Goal: Transaction & Acquisition: Book appointment/travel/reservation

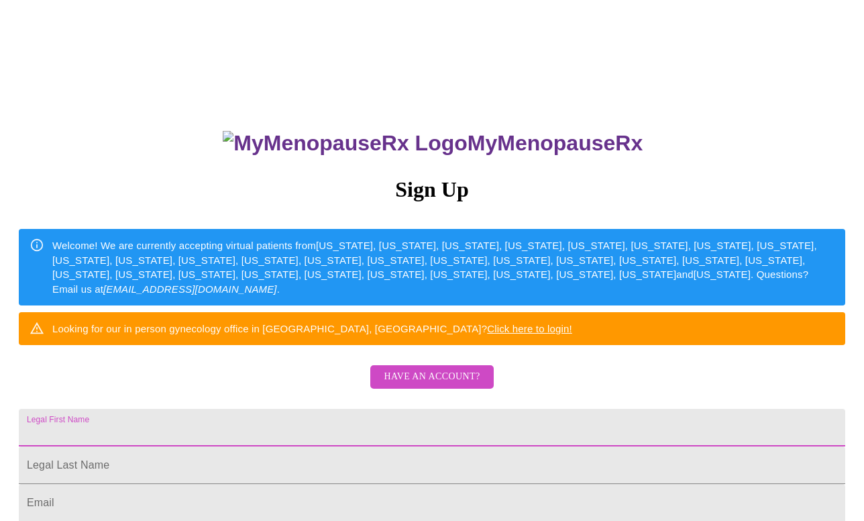
click at [334, 446] on input "Legal First Name" at bounding box center [432, 427] width 826 height 38
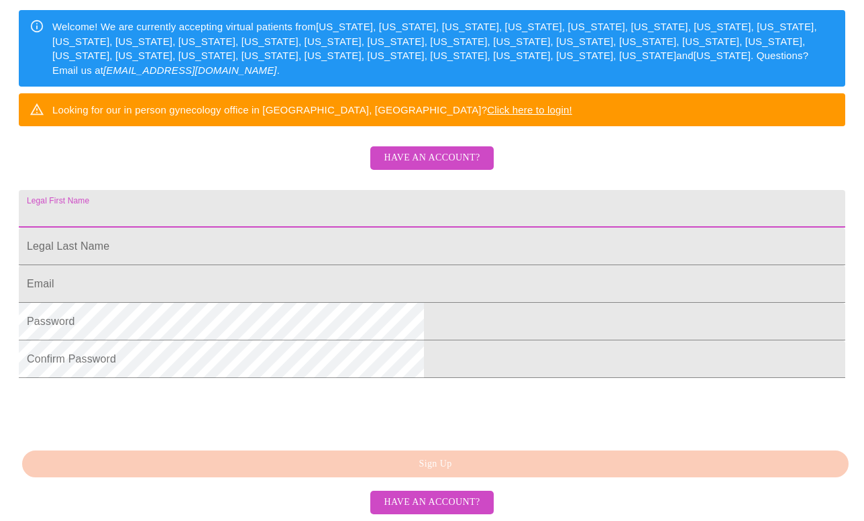
click at [443, 150] on span "Have an account?" at bounding box center [432, 158] width 96 height 17
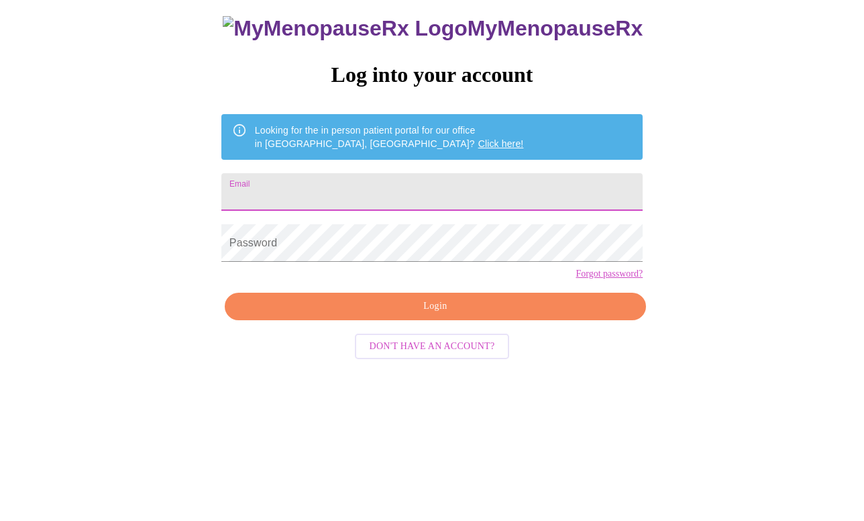
scroll to position [13, 0]
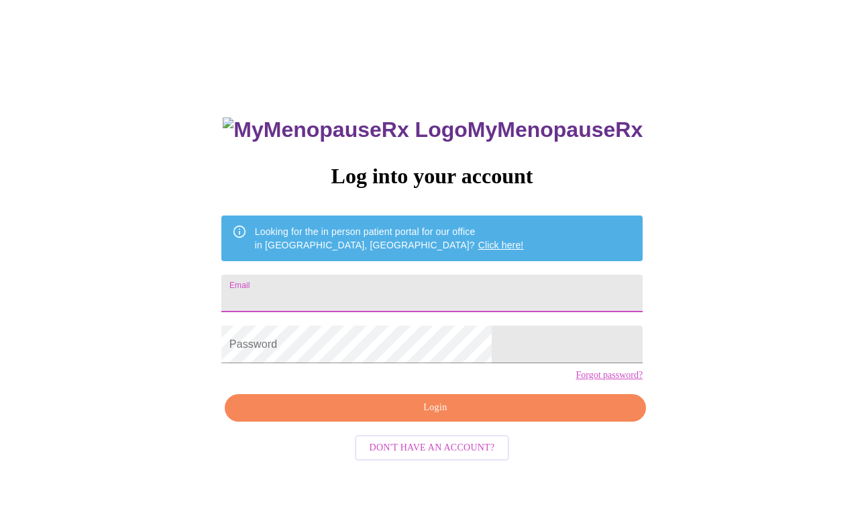
type input "[EMAIL_ADDRESS][DOMAIN_NAME]"
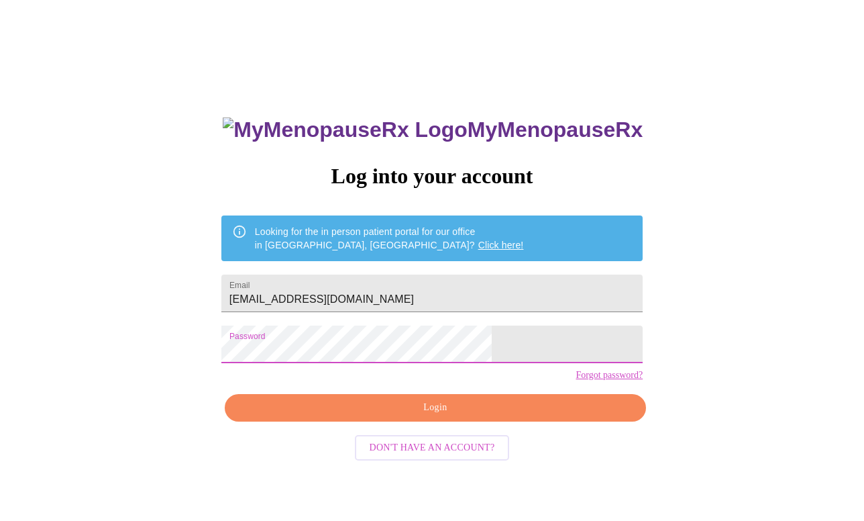
click at [468, 416] on span "Login" at bounding box center [435, 407] width 390 height 17
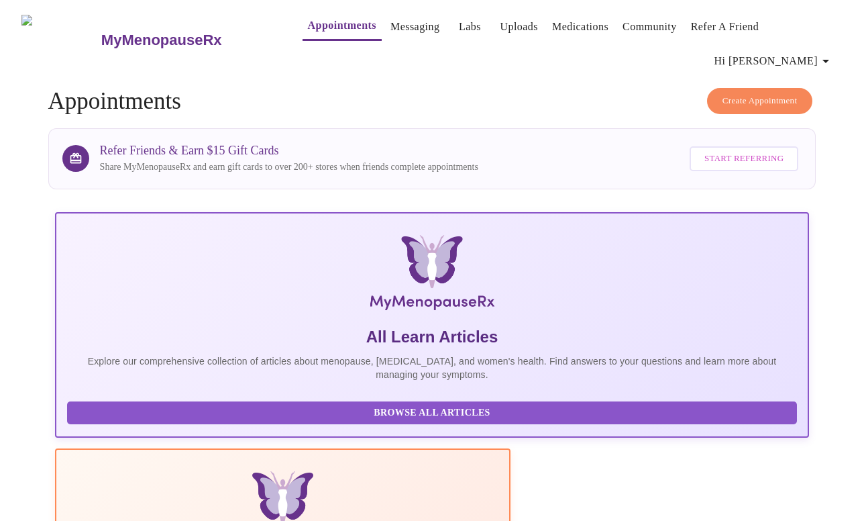
click at [757, 93] on span "Create Appointment" at bounding box center [759, 100] width 75 height 15
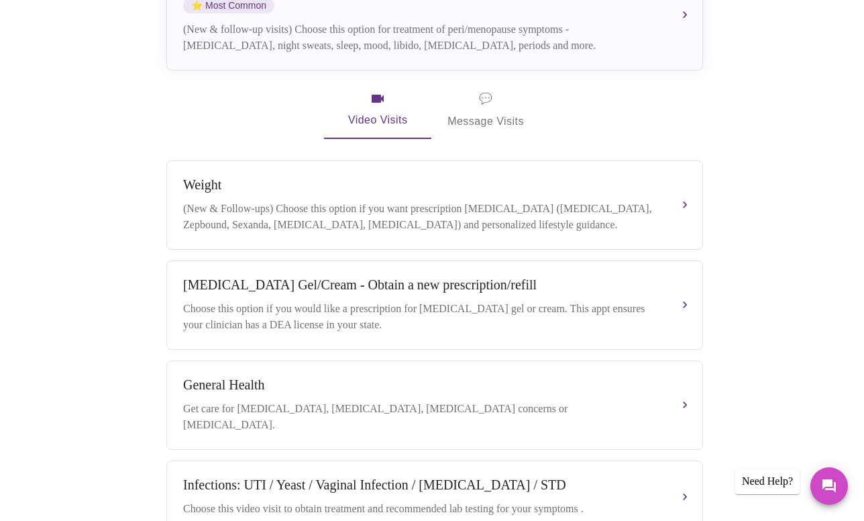
scroll to position [290, 0]
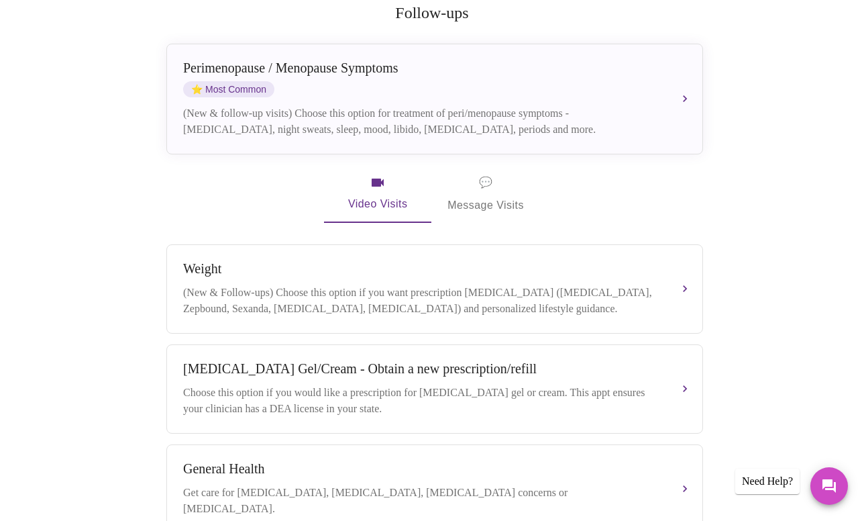
click at [484, 173] on span "💬" at bounding box center [485, 182] width 13 height 19
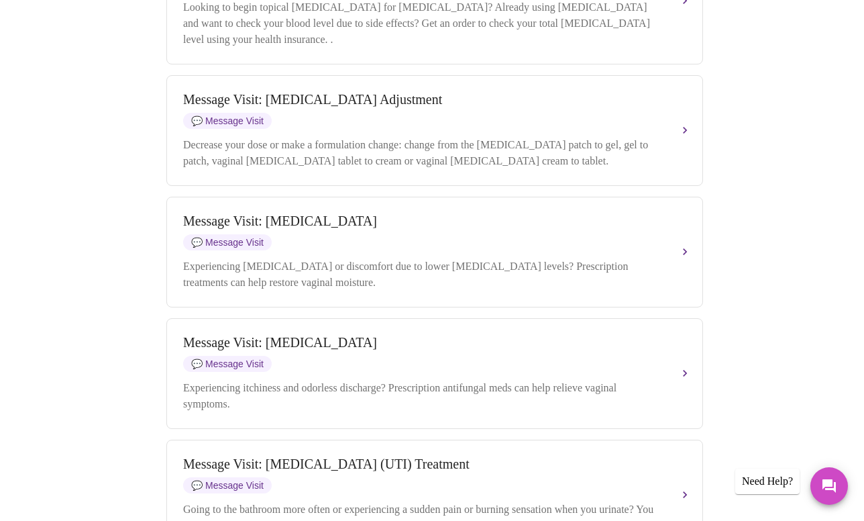
scroll to position [767, 0]
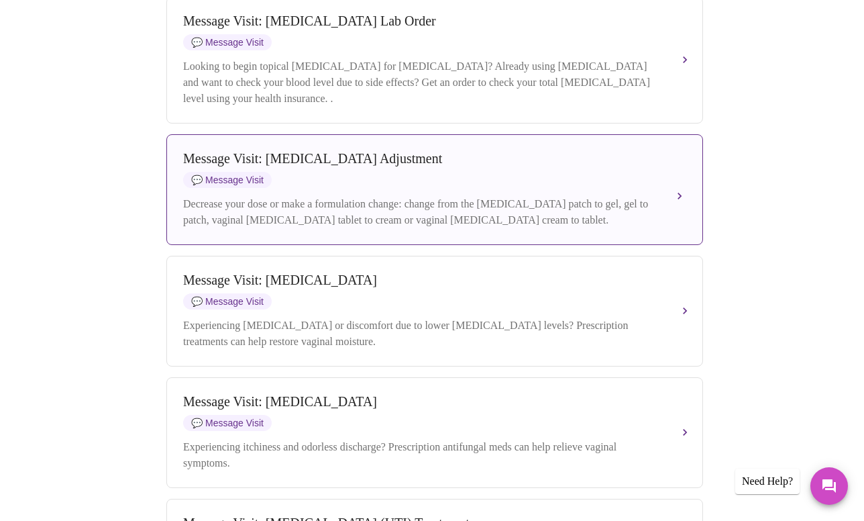
click at [683, 174] on button "Message Visit: [MEDICAL_DATA] Adjustment 💬 Message Visit Decrease your dose or …" at bounding box center [434, 189] width 537 height 111
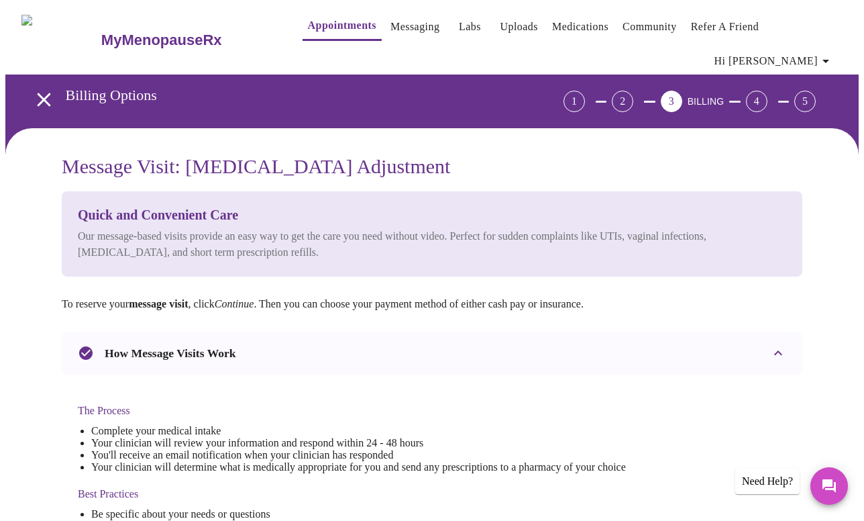
scroll to position [0, 0]
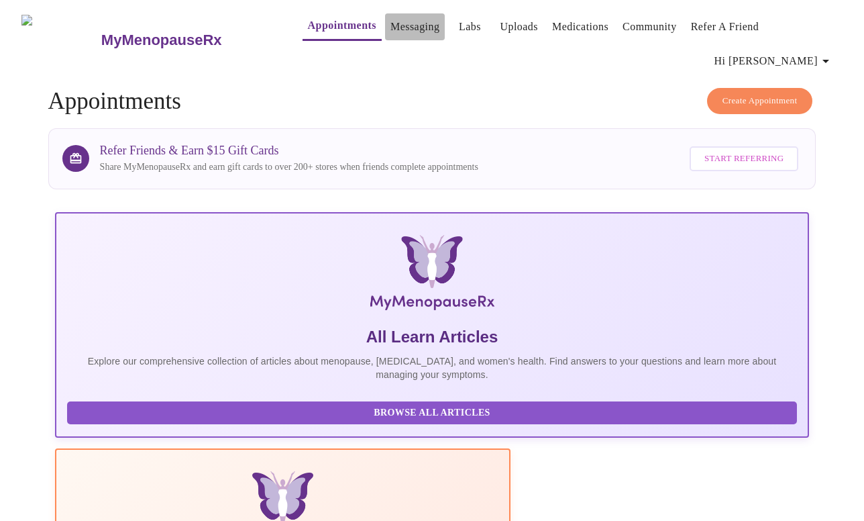
click at [390, 34] on link "Messaging" at bounding box center [414, 26] width 49 height 19
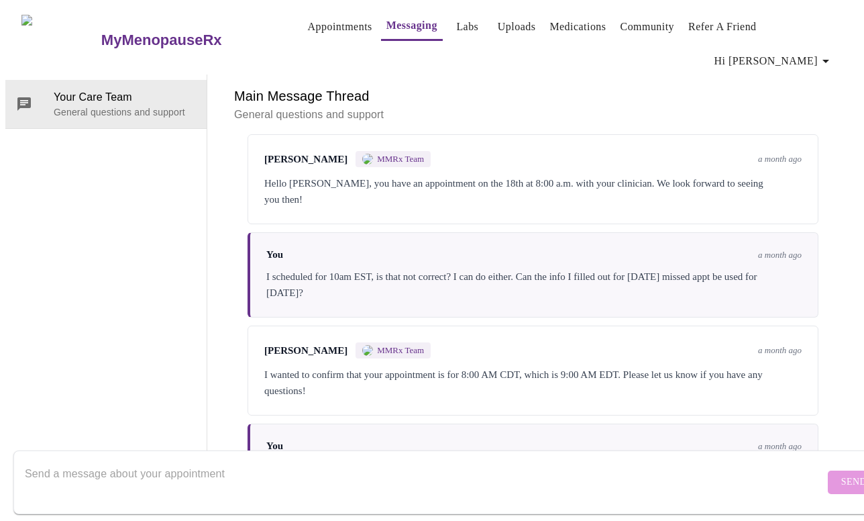
scroll to position [389, 0]
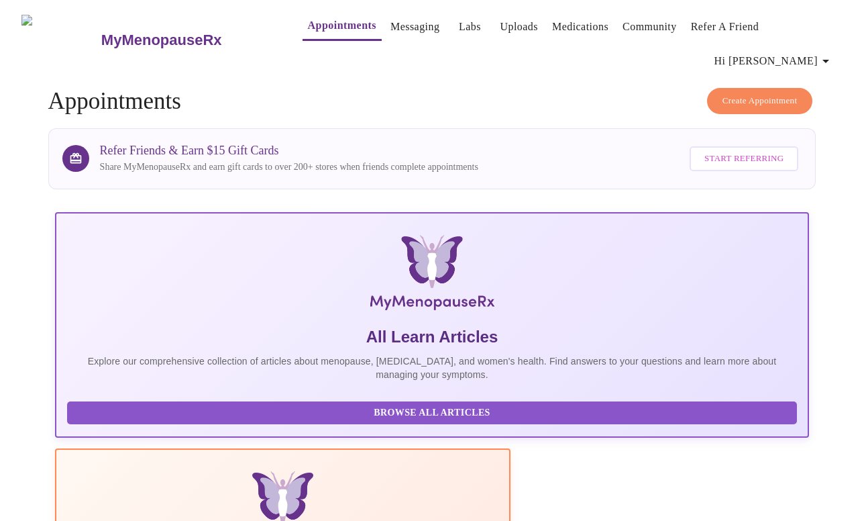
click at [735, 93] on span "Create Appointment" at bounding box center [759, 100] width 75 height 15
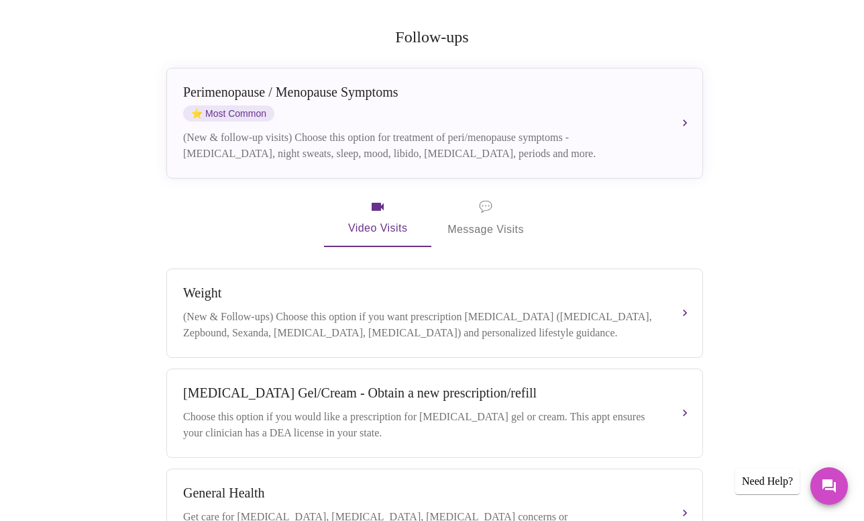
scroll to position [27, 0]
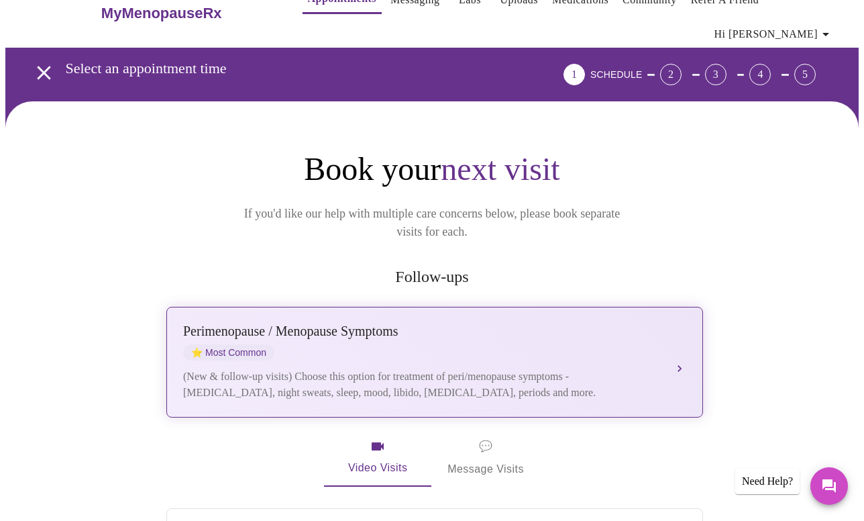
click at [679, 326] on button "[MEDICAL_DATA] / Menopause Symptoms ⭐ Most Common (New & follow-up visits) Choo…" at bounding box center [434, 362] width 537 height 111
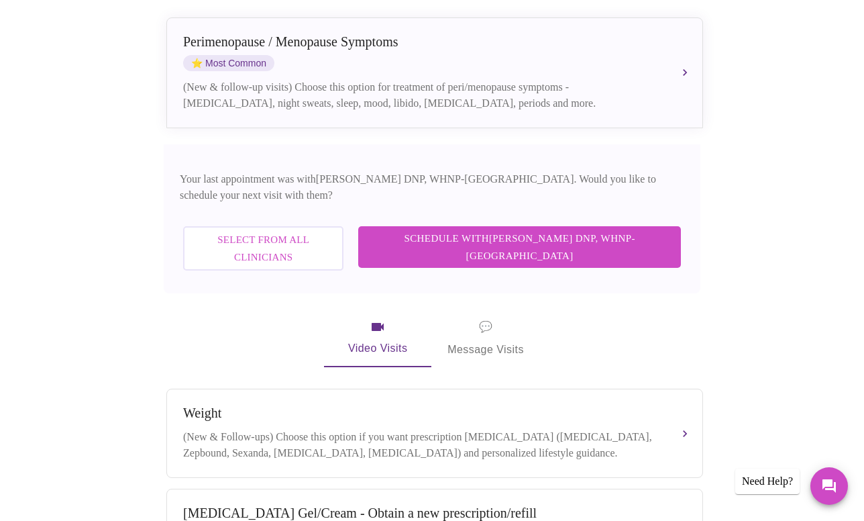
scroll to position [305, 0]
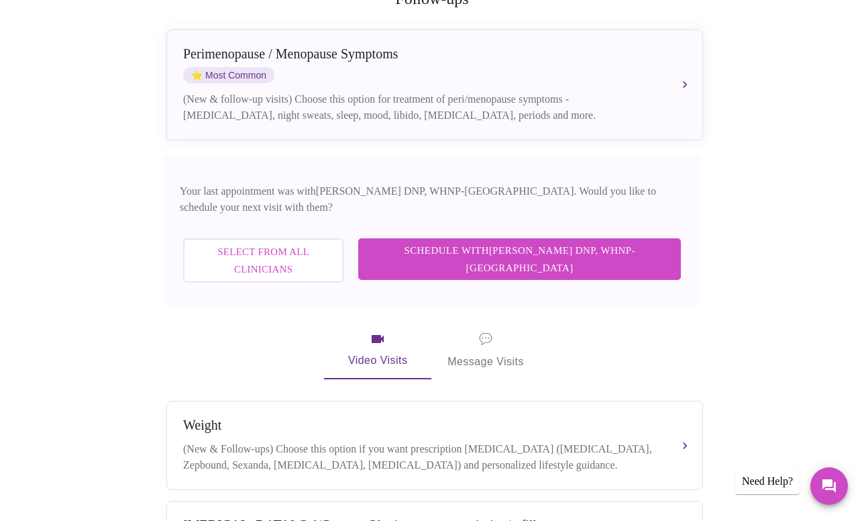
click at [334, 238] on button "Select from All Clinicians" at bounding box center [263, 260] width 160 height 45
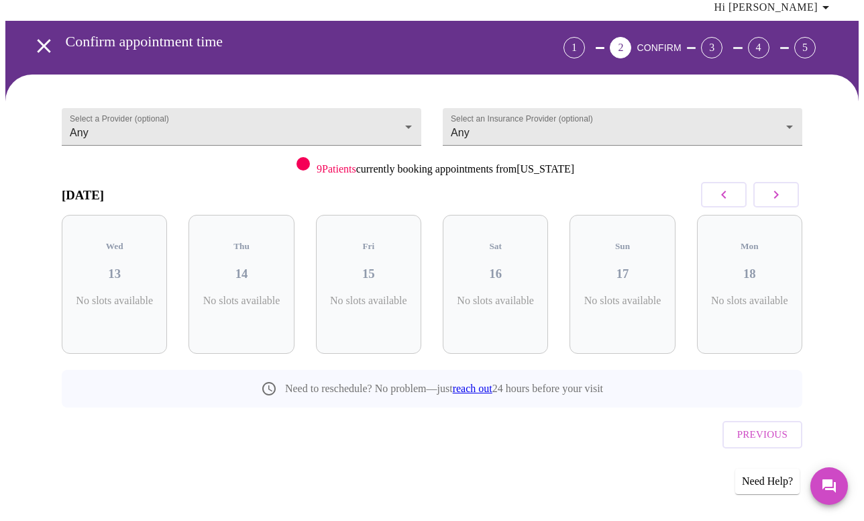
scroll to position [7, 0]
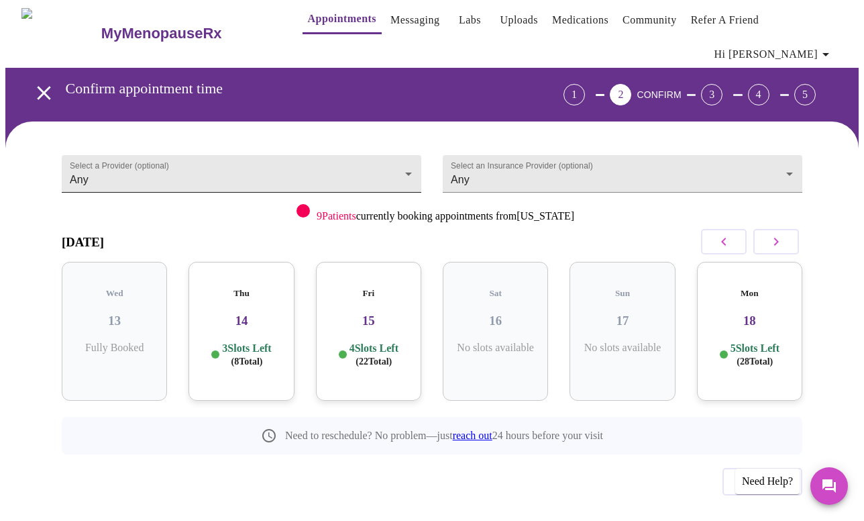
click at [404, 152] on body "MyMenopauseRx Appointments Messaging Labs Uploads Medications Community Refer a…" at bounding box center [431, 280] width 853 height 563
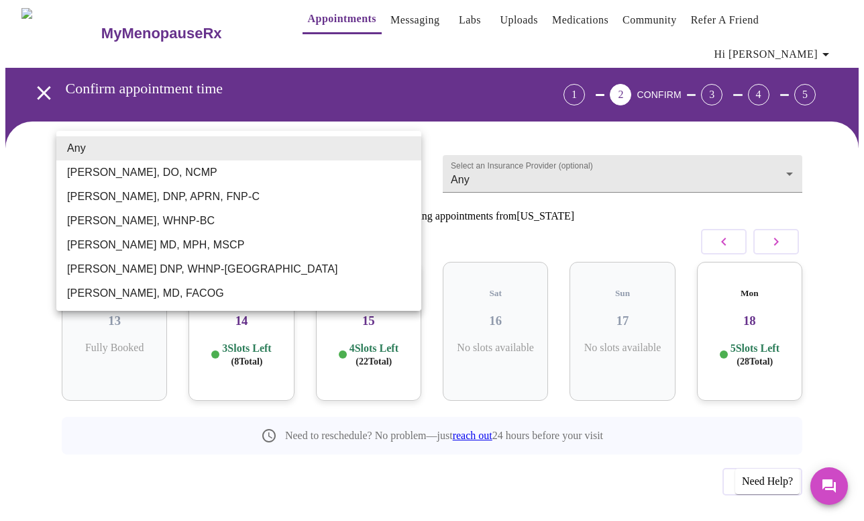
click at [406, 150] on li "Any" at bounding box center [238, 148] width 365 height 24
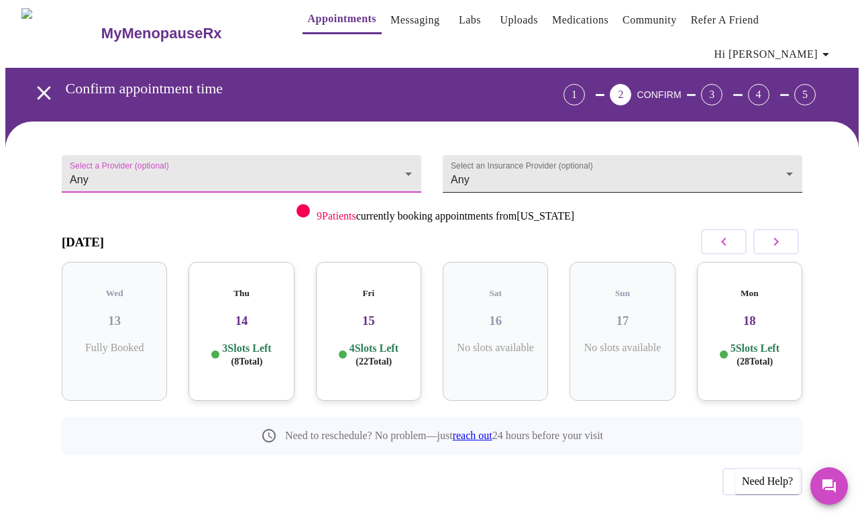
click at [491, 150] on body "MyMenopauseRx Appointments Messaging Labs Uploads Medications Community Refer a…" at bounding box center [431, 280] width 853 height 563
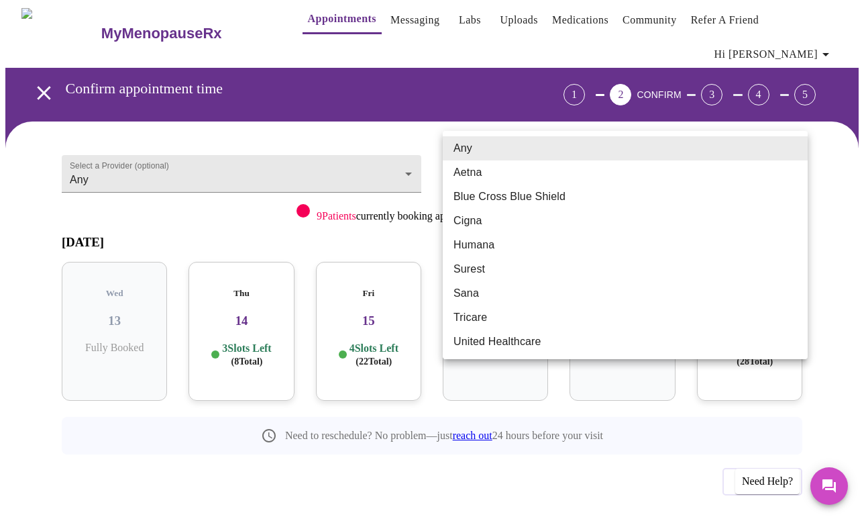
click at [490, 147] on li "Any" at bounding box center [625, 148] width 365 height 24
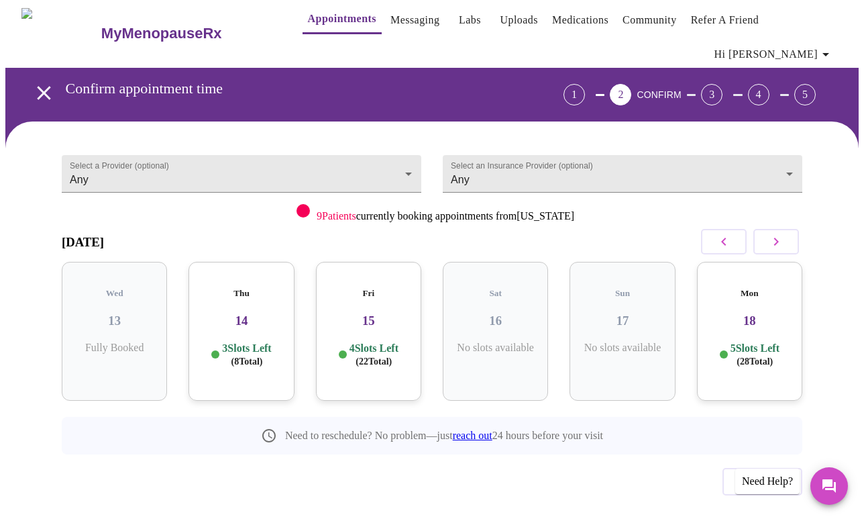
click at [765, 341] on p "5 Slots Left ( 28 Total)" at bounding box center [754, 354] width 49 height 26
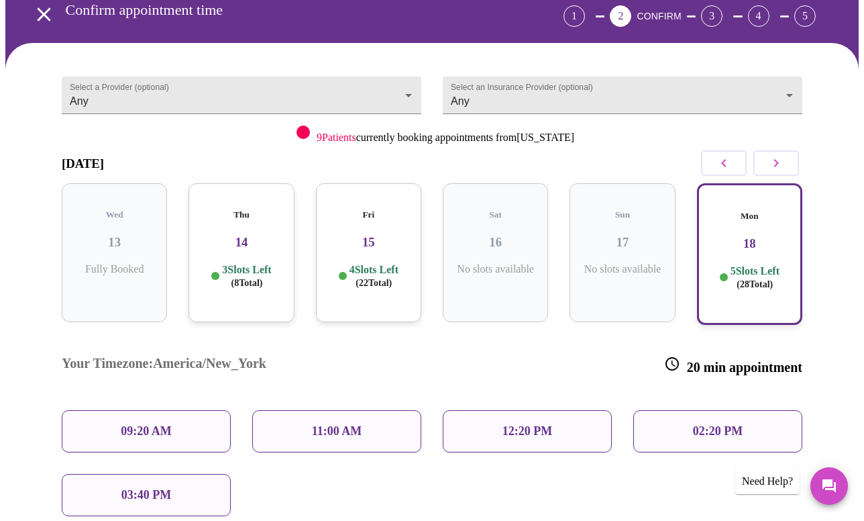
scroll to position [87, 0]
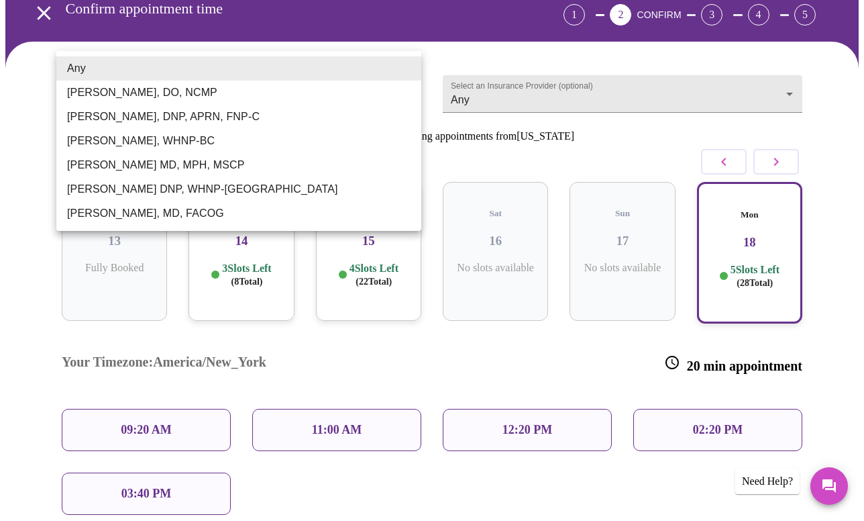
click at [319, 70] on body "MyMenopauseRx Appointments Messaging Labs Uploads Medications Community Refer a…" at bounding box center [431, 297] width 853 height 757
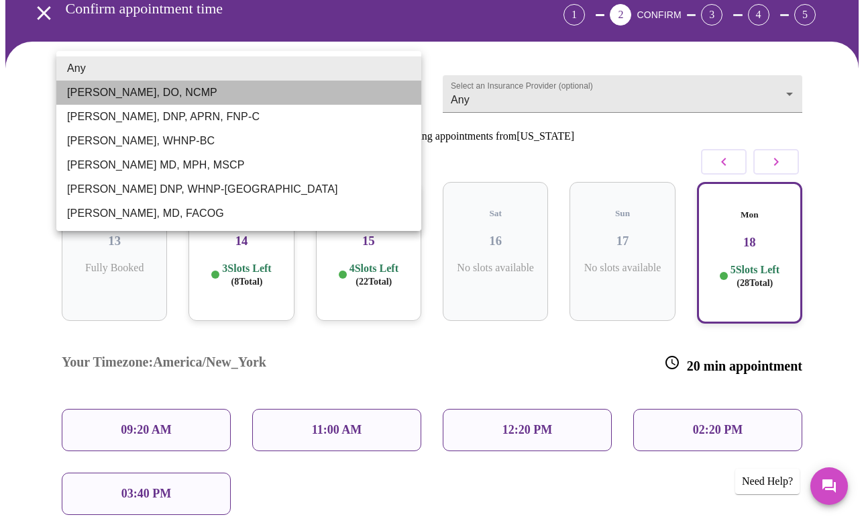
click at [318, 91] on li "[PERSON_NAME], DO, NCMP" at bounding box center [238, 92] width 365 height 24
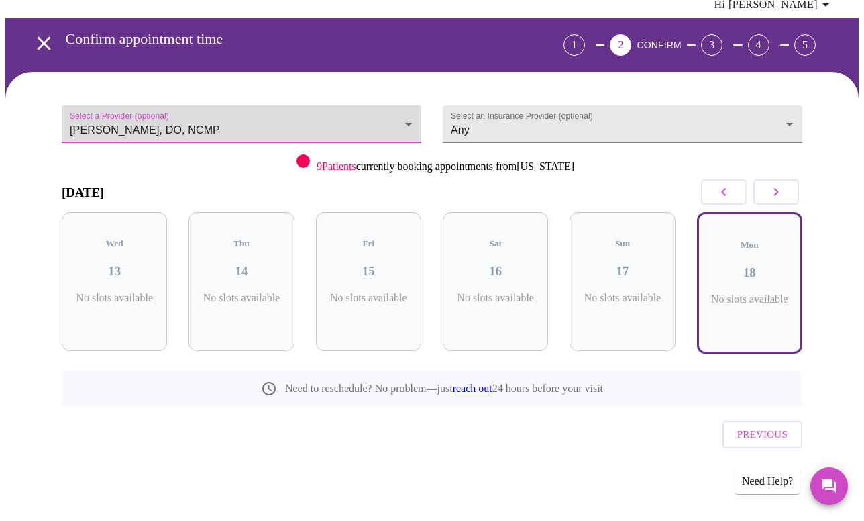
scroll to position [7, 0]
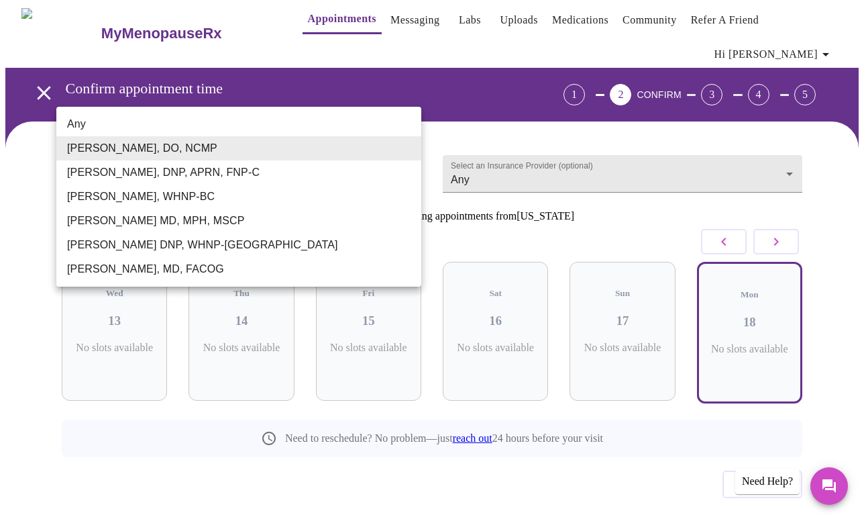
click at [321, 140] on body "MyMenopauseRx Appointments Messaging Labs Uploads Medications Community Refer a…" at bounding box center [431, 282] width 853 height 566
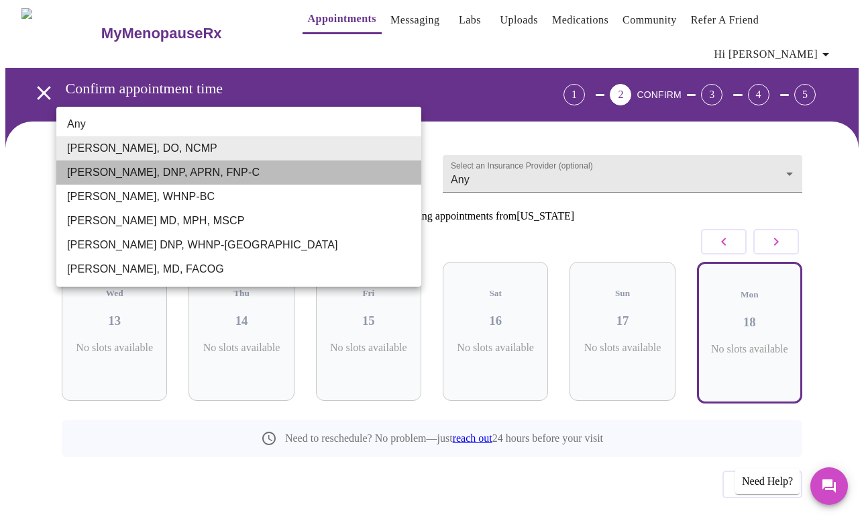
click at [314, 172] on li "[PERSON_NAME], DNP, APRN, FNP-C" at bounding box center [238, 172] width 365 height 24
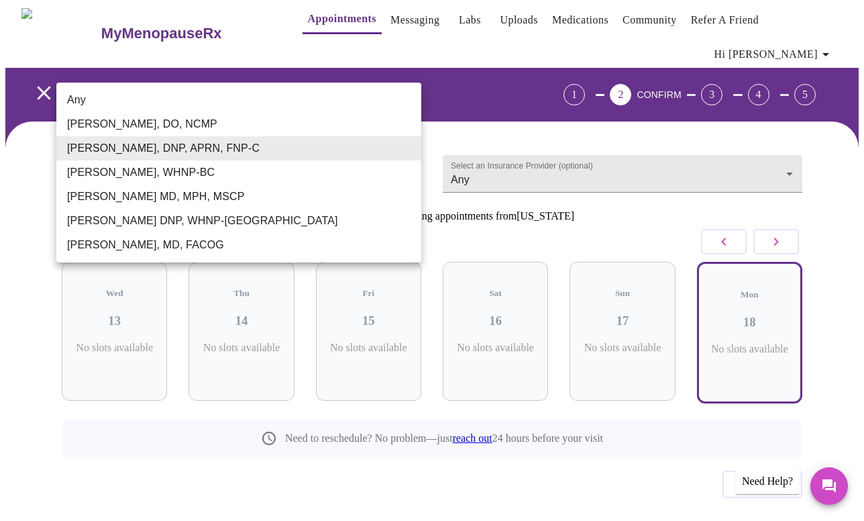
click at [326, 139] on body "MyMenopauseRx Appointments Messaging Labs Uploads Medications Community Refer a…" at bounding box center [431, 282] width 853 height 566
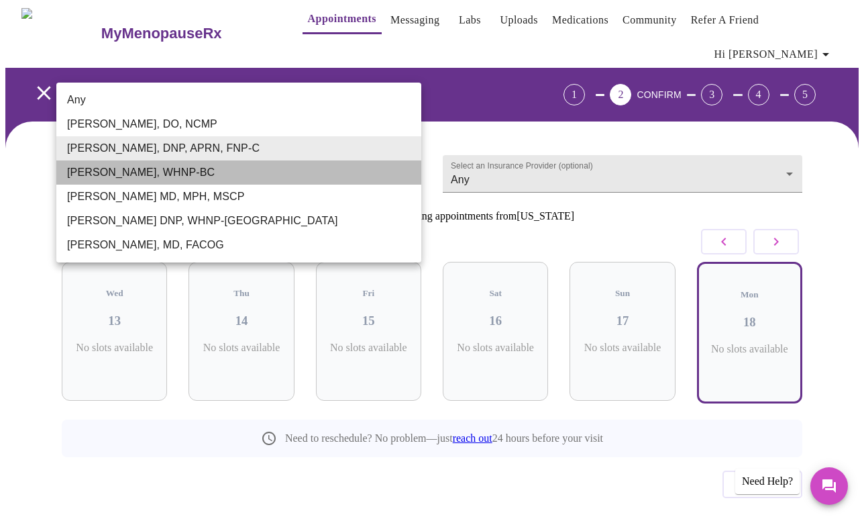
click at [317, 177] on li "[PERSON_NAME], WHNP-BC" at bounding box center [238, 172] width 365 height 24
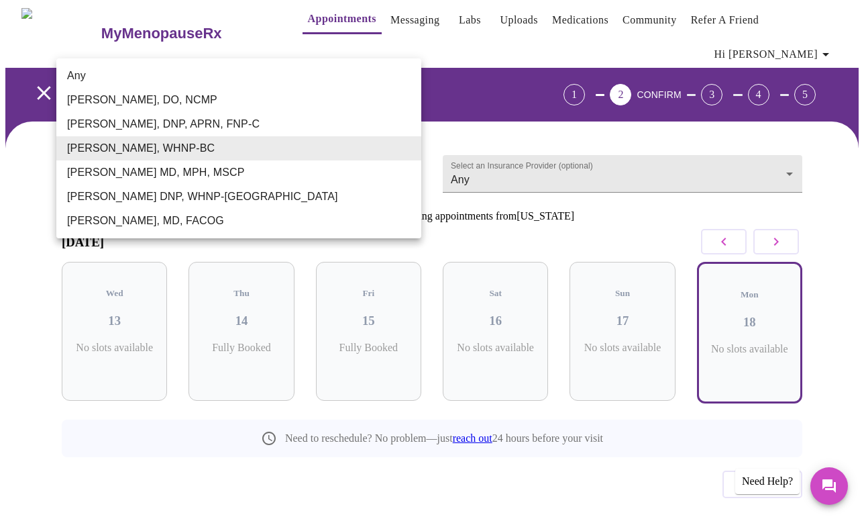
click at [327, 147] on body "MyMenopauseRx Appointments Messaging Labs Uploads Medications Community Refer a…" at bounding box center [431, 282] width 853 height 566
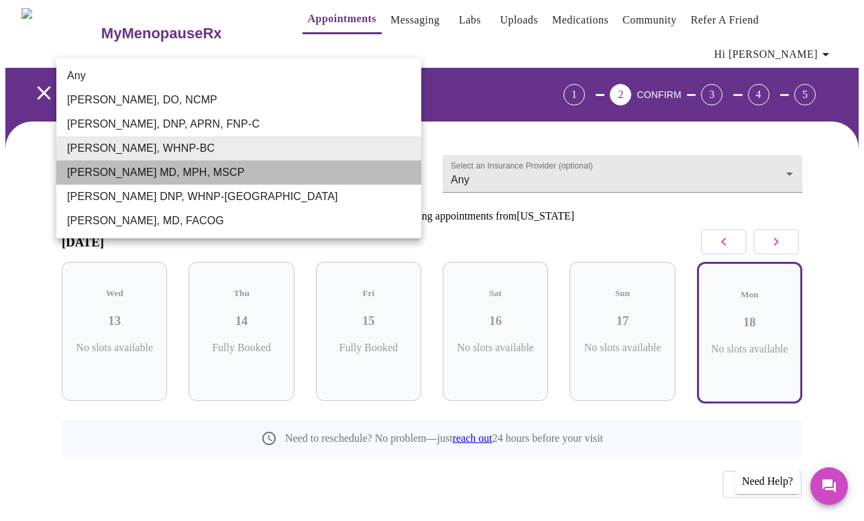
click at [319, 174] on li "[PERSON_NAME] MD, MPH, MSCP" at bounding box center [238, 172] width 365 height 24
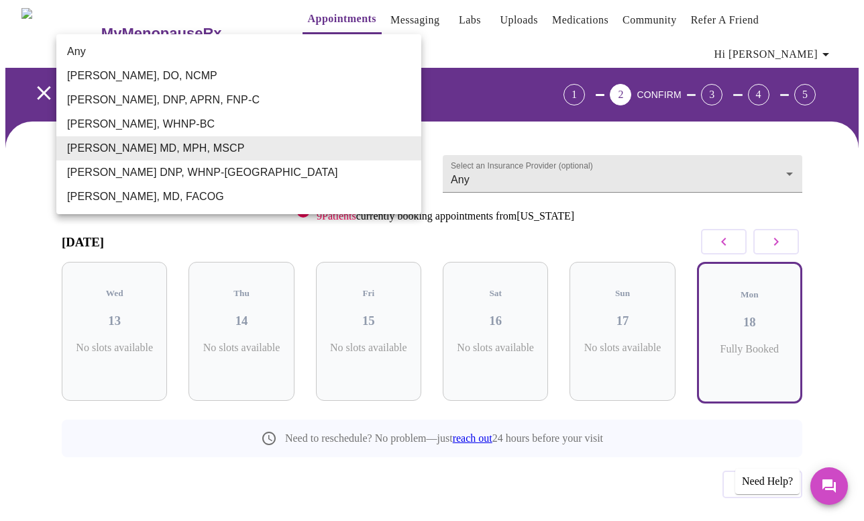
click at [321, 158] on body "MyMenopauseRx Appointments Messaging Labs Uploads Medications Community Refer a…" at bounding box center [431, 282] width 853 height 566
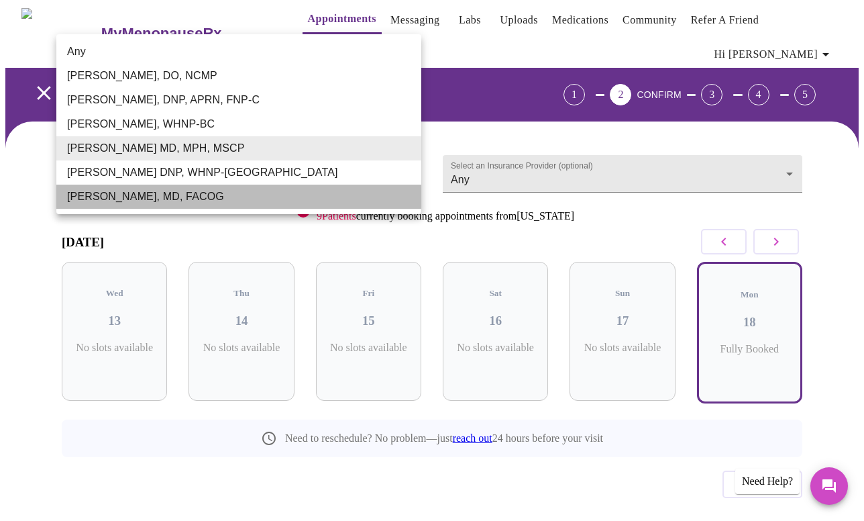
click at [312, 197] on li "[PERSON_NAME], MD, FACOG" at bounding box center [238, 196] width 365 height 24
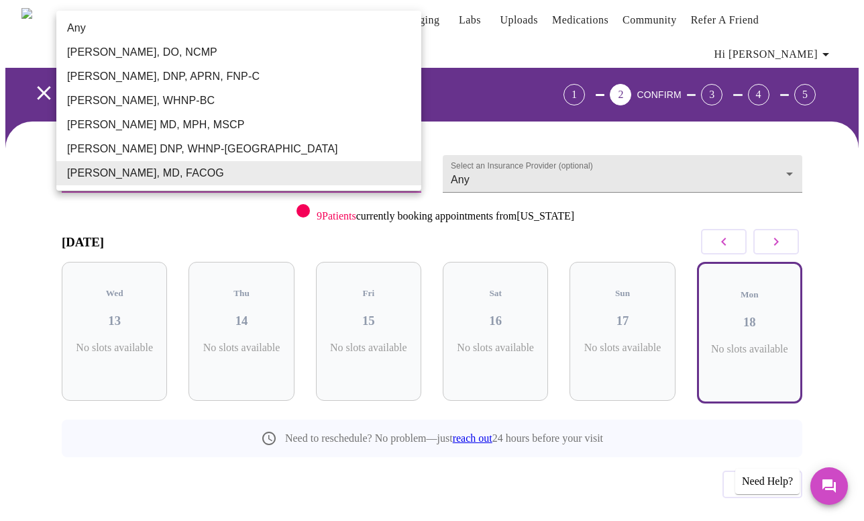
click at [322, 154] on body "MyMenopauseRx Appointments Messaging Labs Uploads Medications Community Refer a…" at bounding box center [431, 282] width 853 height 566
click at [319, 156] on li "[PERSON_NAME] DNP, WHNP-[GEOGRAPHIC_DATA]" at bounding box center [238, 149] width 365 height 24
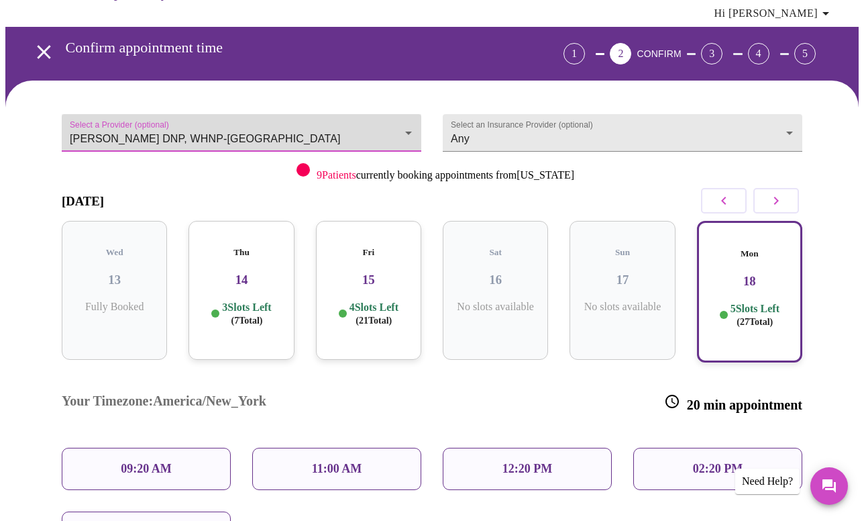
scroll to position [52, 0]
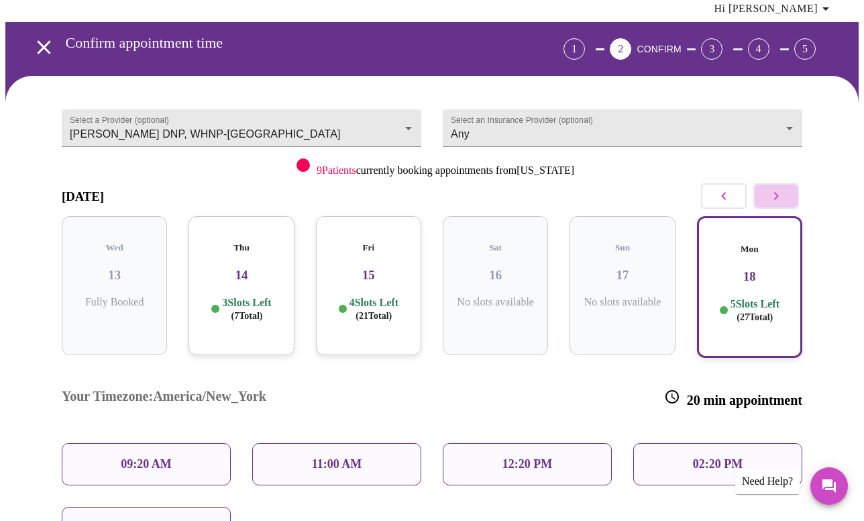
click at [784, 188] on icon "button" at bounding box center [776, 196] width 16 height 16
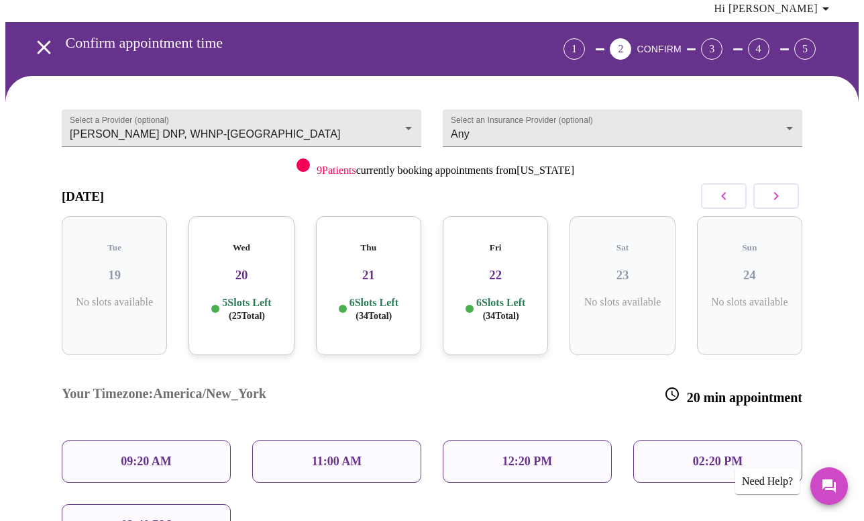
click at [245, 268] on h3 "20" at bounding box center [241, 275] width 84 height 15
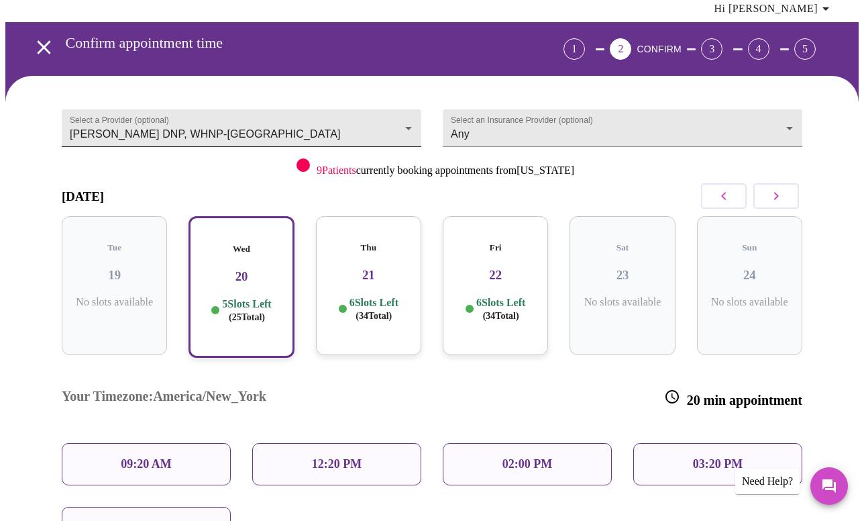
click at [239, 107] on body "MyMenopauseRx Appointments Messaging Labs Uploads Medications Community Refer a…" at bounding box center [431, 331] width 853 height 757
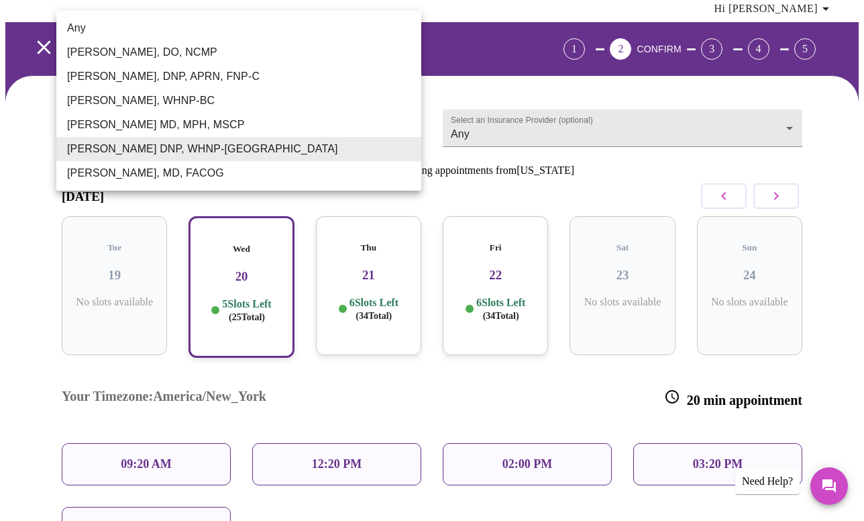
click at [232, 169] on li "[PERSON_NAME], MD, FACOG" at bounding box center [238, 173] width 365 height 24
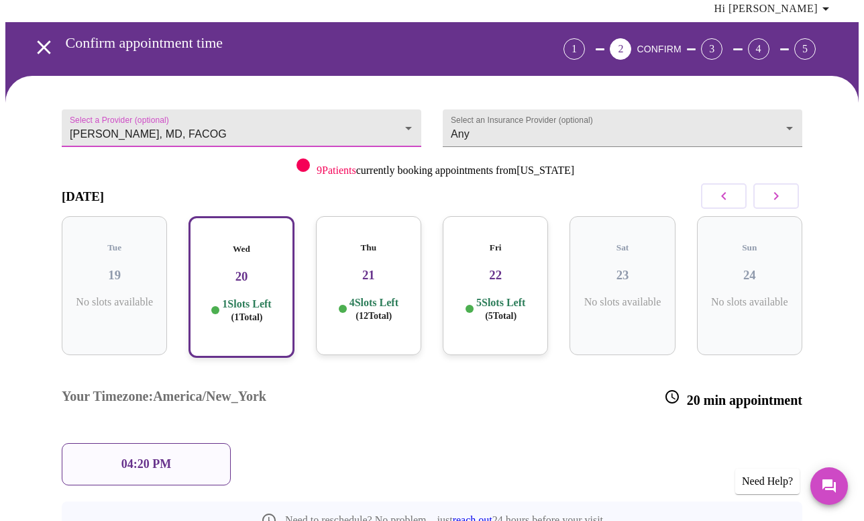
click at [226, 103] on body "MyMenopauseRx Appointments Messaging Labs Uploads Medications Community Refer a…" at bounding box center [431, 300] width 853 height 694
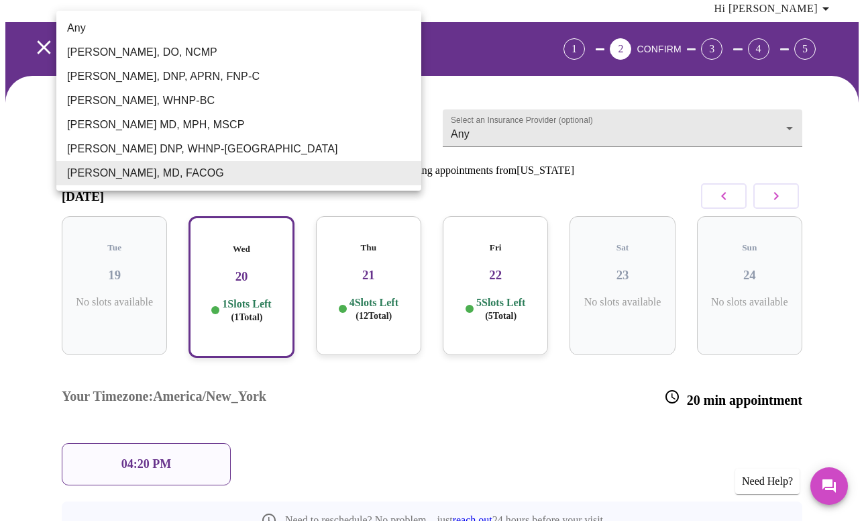
click at [211, 125] on li "[PERSON_NAME] MD, MPH, MSCP" at bounding box center [238, 125] width 365 height 24
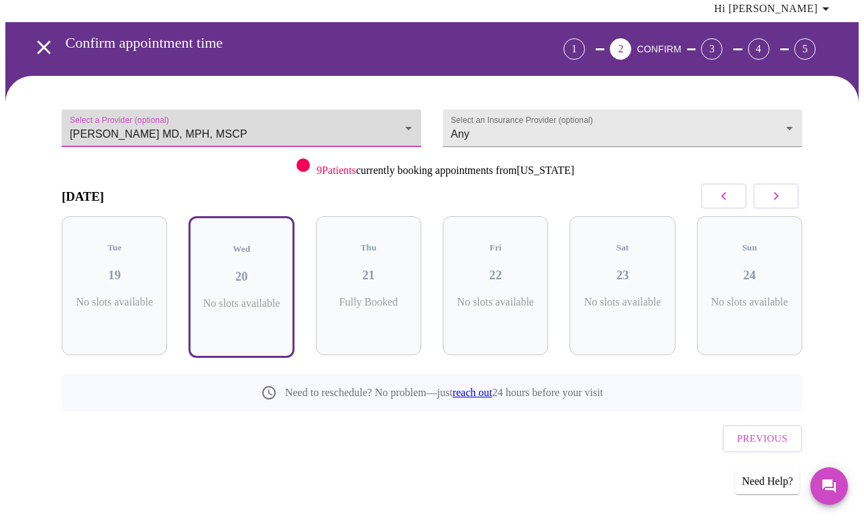
scroll to position [7, 0]
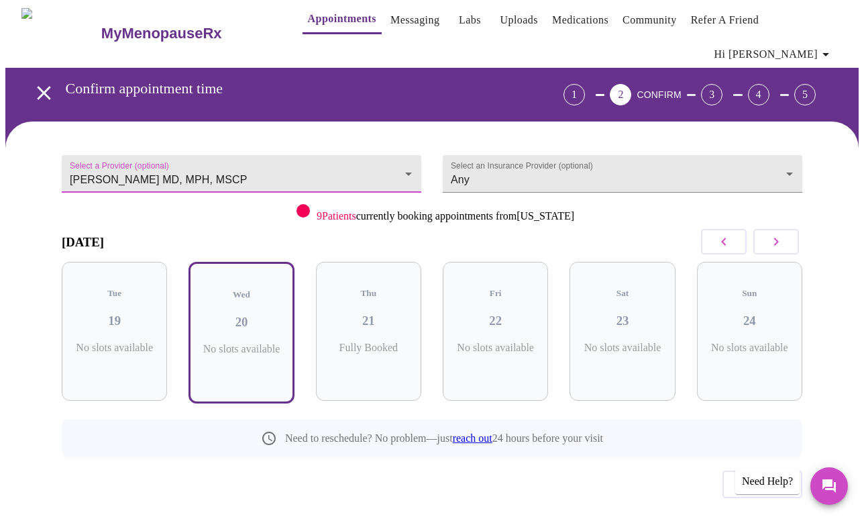
click at [205, 147] on body "MyMenopauseRx Appointments Messaging Labs Uploads Medications Community Refer a…" at bounding box center [431, 282] width 853 height 566
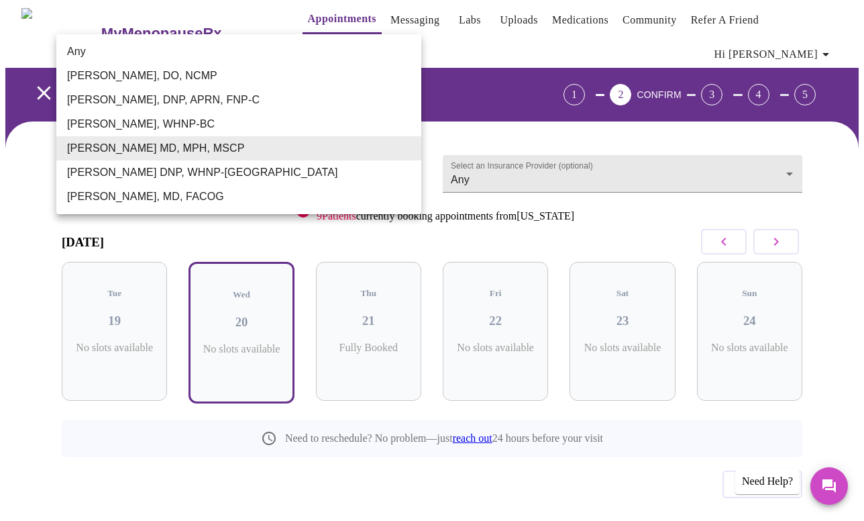
click at [202, 123] on li "[PERSON_NAME], WHNP-BC" at bounding box center [238, 124] width 365 height 24
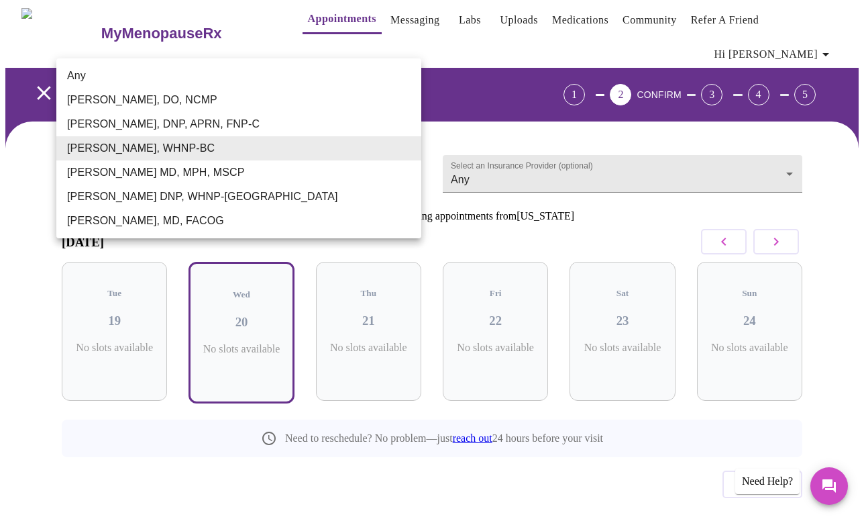
click at [211, 154] on body "MyMenopauseRx Appointments Messaging Labs Uploads Medications Community Refer a…" at bounding box center [431, 282] width 853 height 566
click at [208, 125] on li "[PERSON_NAME], DNP, APRN, FNP-C" at bounding box center [238, 124] width 365 height 24
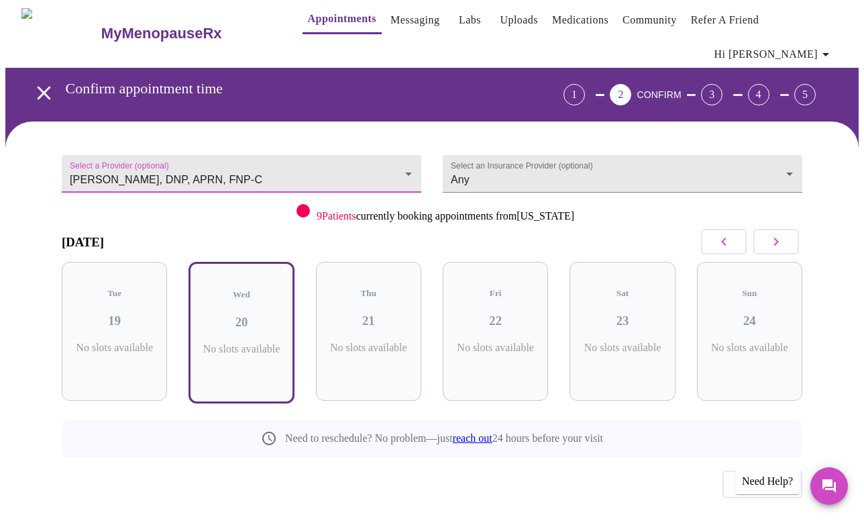
click at [204, 158] on body "MyMenopauseRx Appointments Messaging Labs Uploads Medications Community Refer a…" at bounding box center [431, 282] width 853 height 566
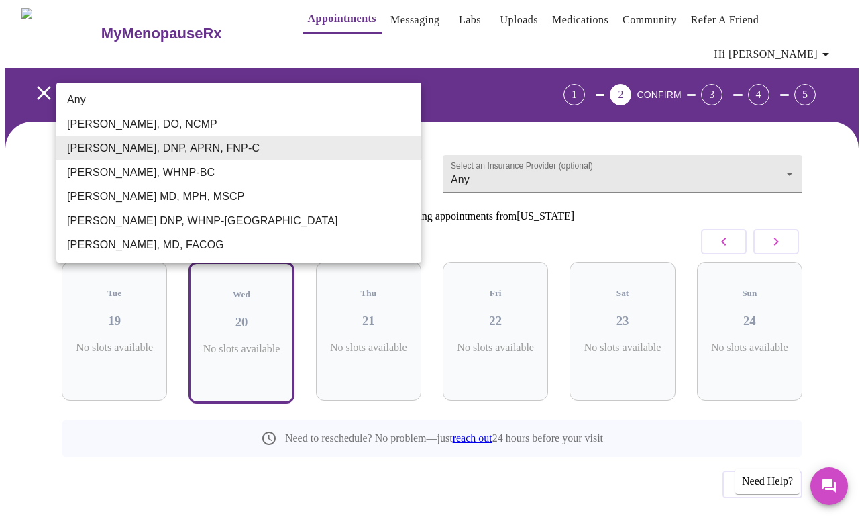
click at [203, 122] on li "[PERSON_NAME], DO, NCMP" at bounding box center [238, 124] width 365 height 24
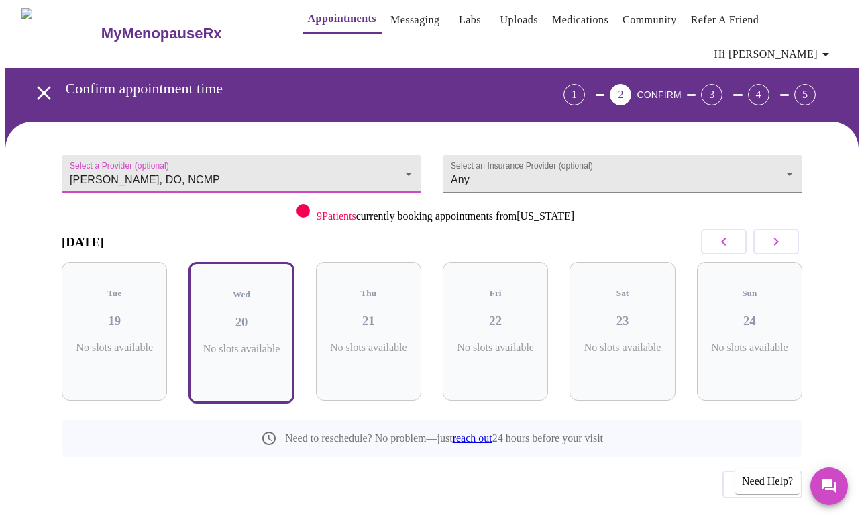
click at [205, 154] on body "MyMenopauseRx Appointments Messaging Labs Uploads Medications Community Refer a…" at bounding box center [431, 282] width 853 height 566
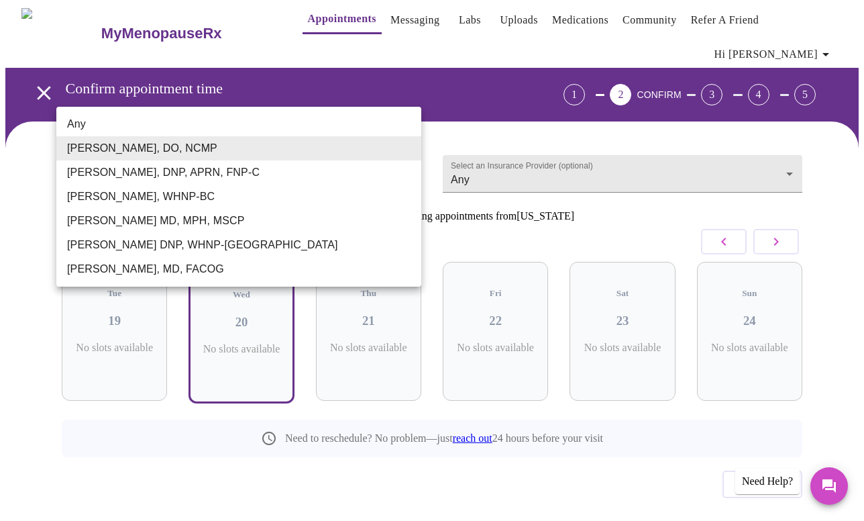
click at [199, 266] on li "[PERSON_NAME], MD, FACOG" at bounding box center [238, 269] width 365 height 24
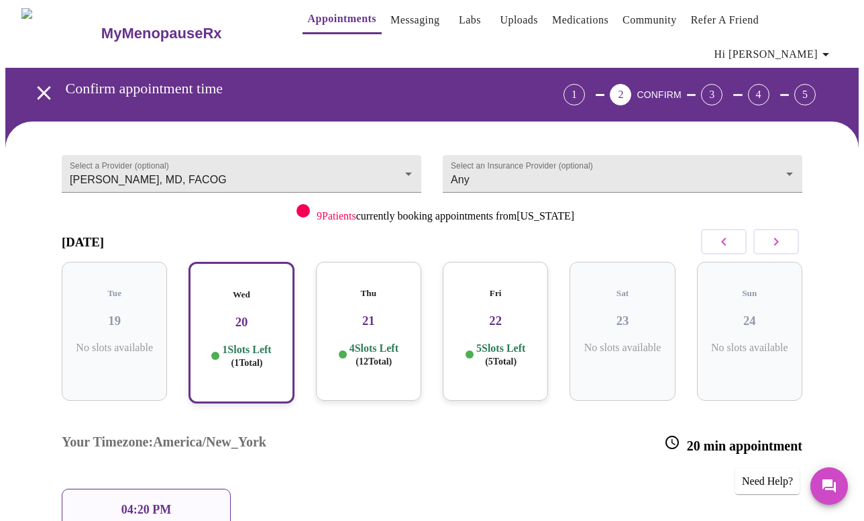
click at [374, 356] on span "( 12 Total)" at bounding box center [374, 361] width 36 height 10
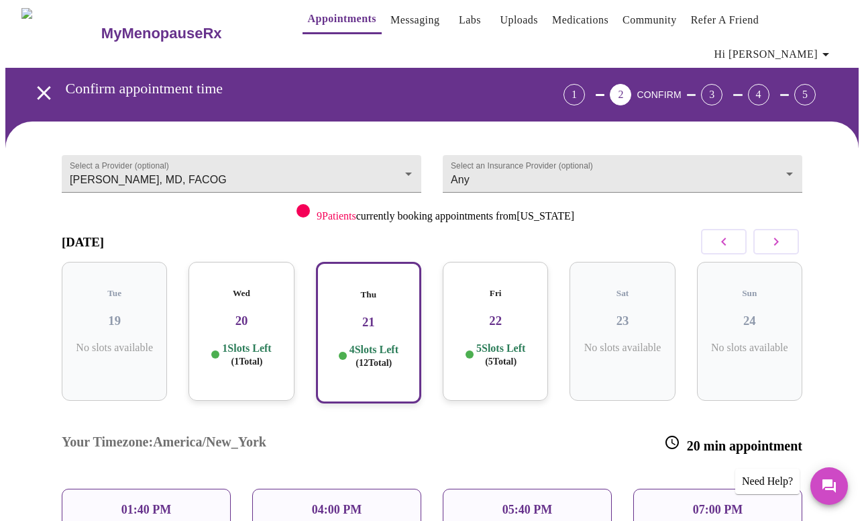
click at [482, 313] on h3 "22" at bounding box center [495, 320] width 84 height 15
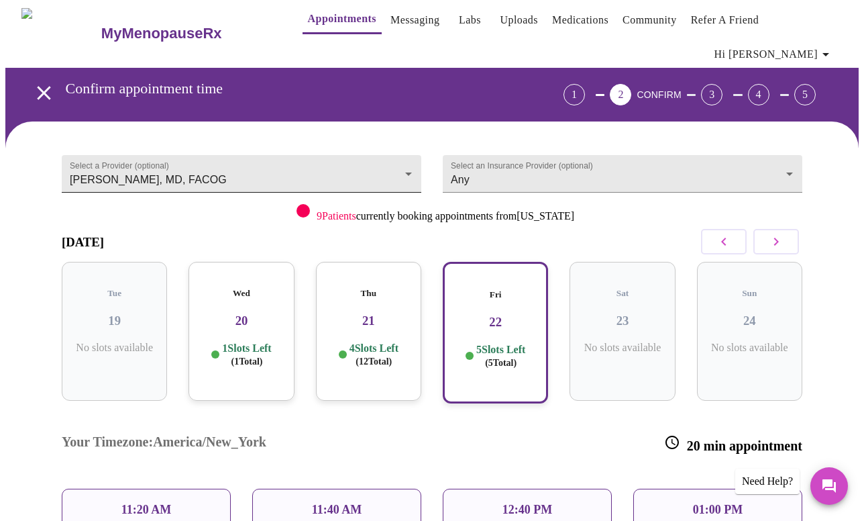
click at [262, 146] on body "MyMenopauseRx Appointments Messaging Labs Uploads Medications Community Refer a…" at bounding box center [431, 377] width 853 height 757
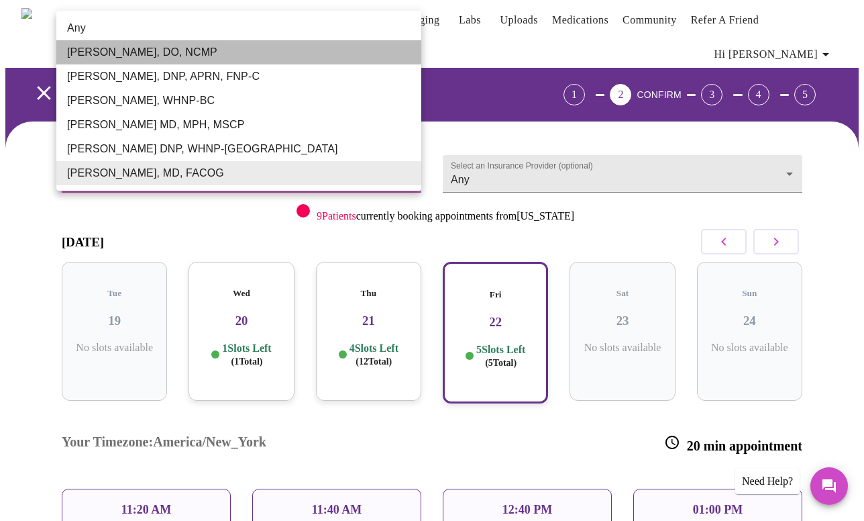
click at [260, 44] on li "[PERSON_NAME], DO, NCMP" at bounding box center [238, 52] width 365 height 24
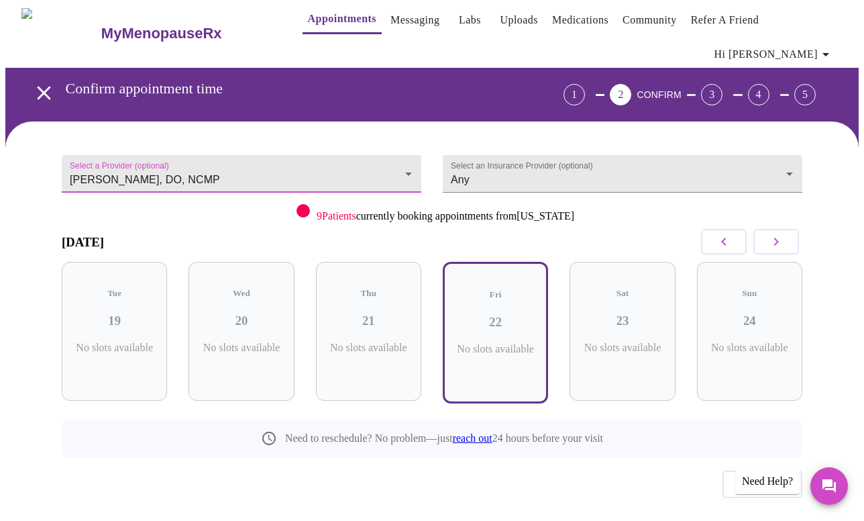
click at [230, 145] on body "MyMenopauseRx Appointments Messaging Labs Uploads Medications Community Refer a…" at bounding box center [431, 282] width 853 height 566
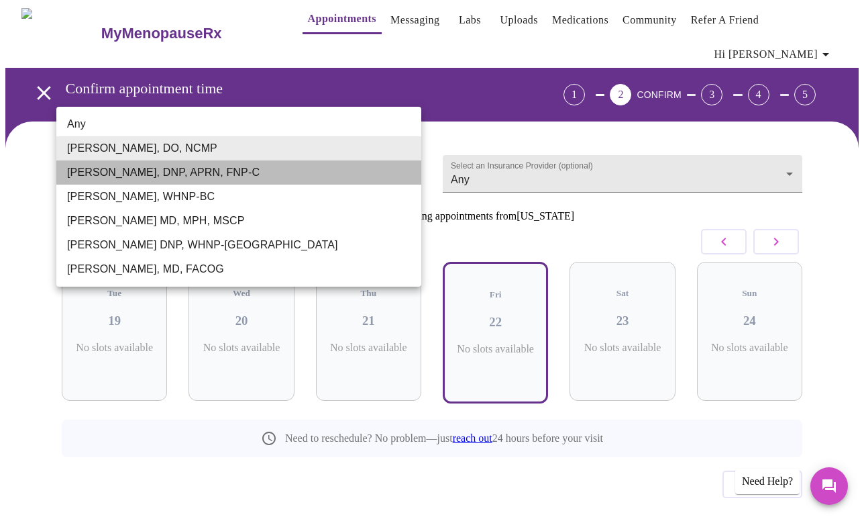
click at [223, 176] on li "[PERSON_NAME], DNP, APRN, FNP-C" at bounding box center [238, 172] width 365 height 24
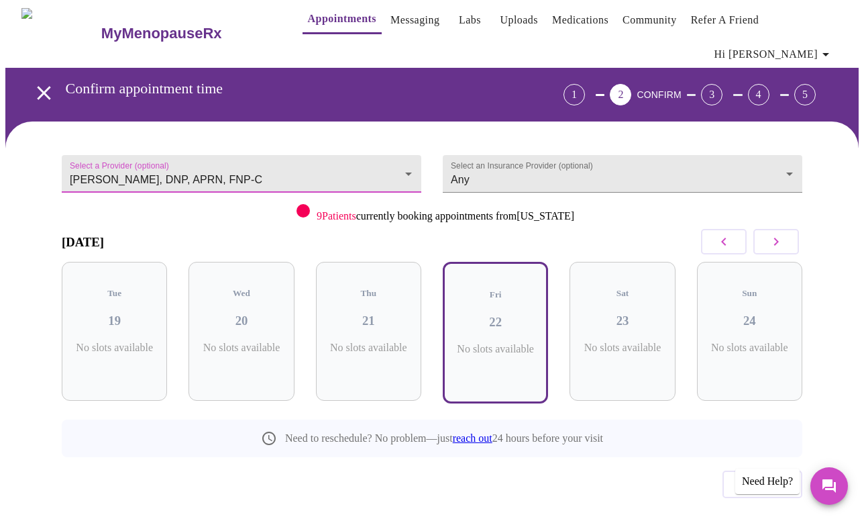
click at [229, 141] on body "MyMenopauseRx Appointments Messaging Labs Uploads Medications Community Refer a…" at bounding box center [431, 282] width 853 height 566
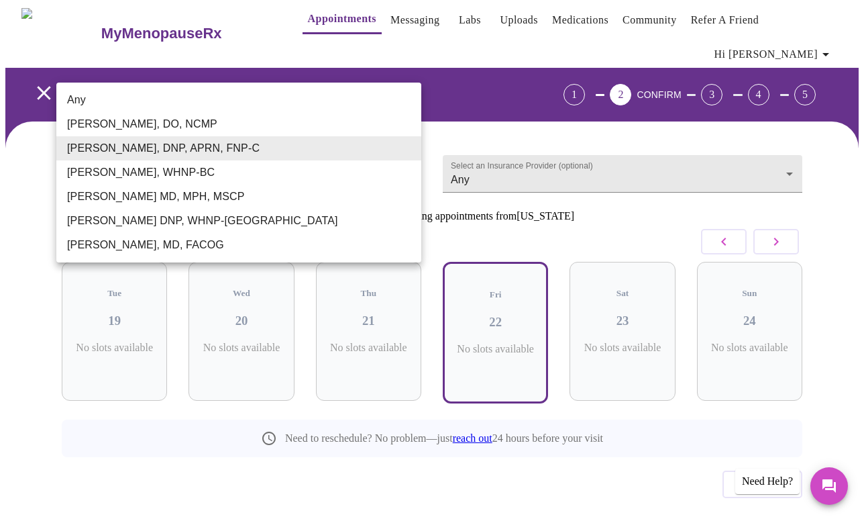
click at [228, 172] on li "[PERSON_NAME], WHNP-BC" at bounding box center [238, 172] width 365 height 24
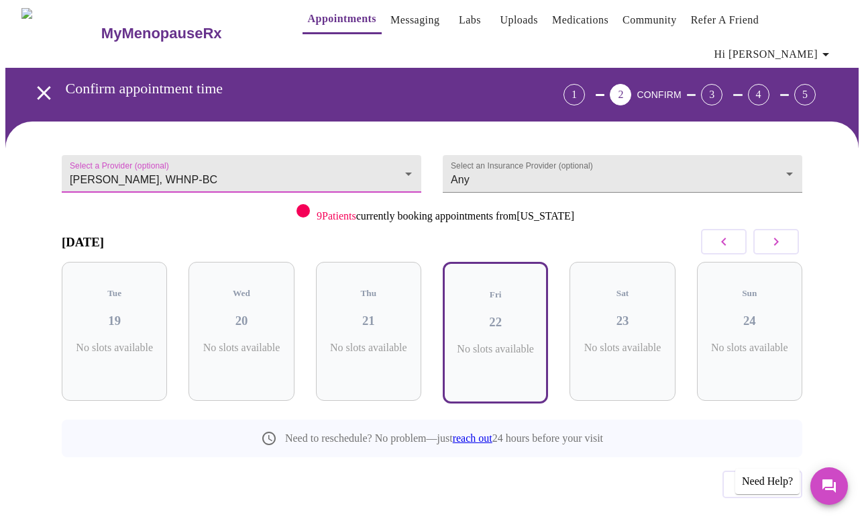
click at [237, 146] on body "MyMenopauseRx Appointments Messaging Labs Uploads Medications Community Refer a…" at bounding box center [431, 282] width 853 height 566
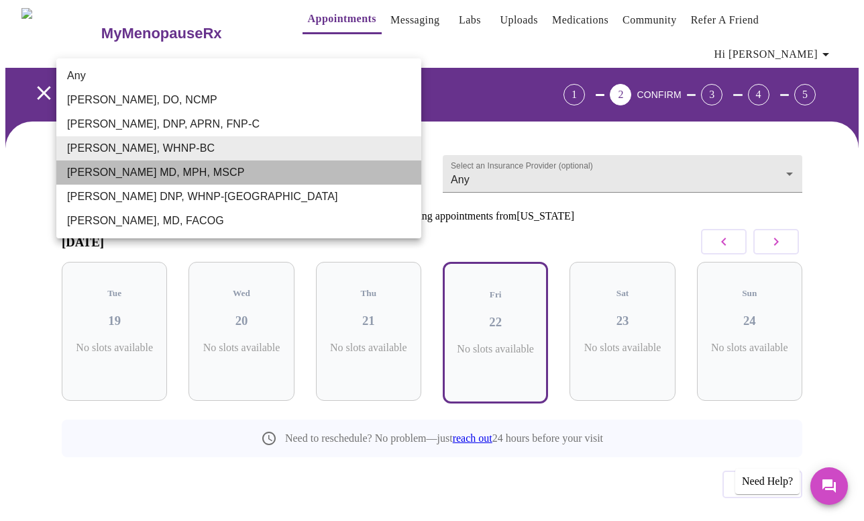
click at [235, 180] on li "[PERSON_NAME] MD, MPH, MSCP" at bounding box center [238, 172] width 365 height 24
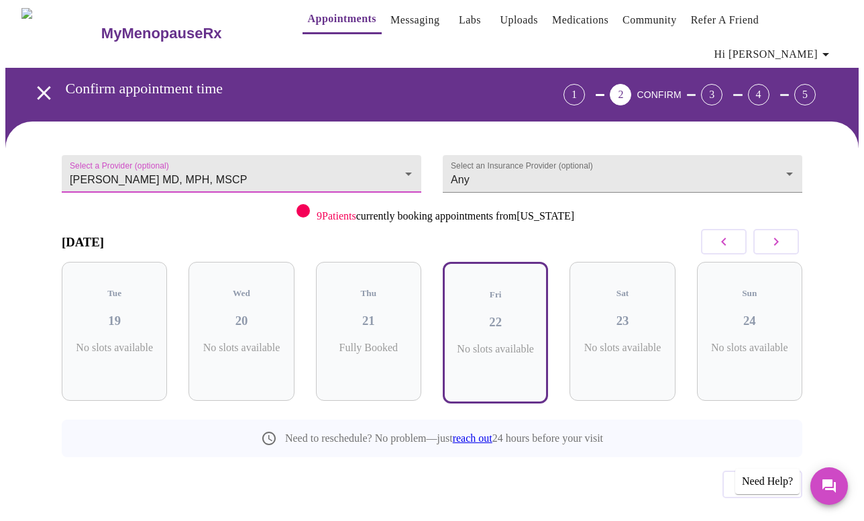
click at [241, 150] on body "MyMenopauseRx Appointments Messaging Labs Uploads Medications Community Refer a…" at bounding box center [431, 282] width 853 height 566
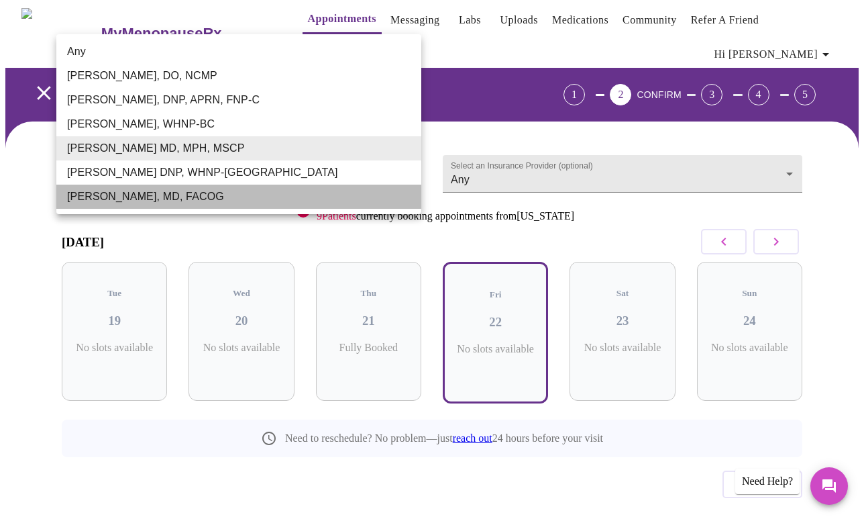
click at [231, 196] on li "[PERSON_NAME], MD, FACOG" at bounding box center [238, 196] width 365 height 24
type input "[PERSON_NAME], MD, FACOG"
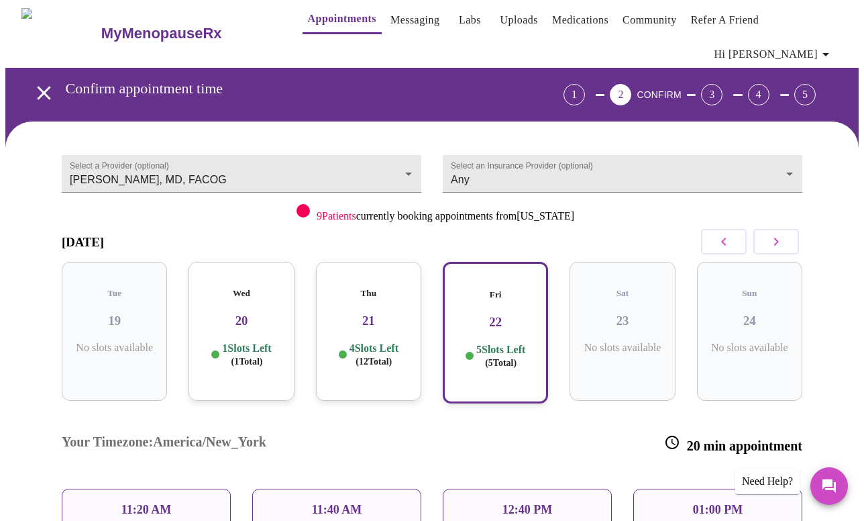
click at [245, 307] on div "Wed 20 1 Slots Left ( 1 Total)" at bounding box center [240, 331] width 105 height 139
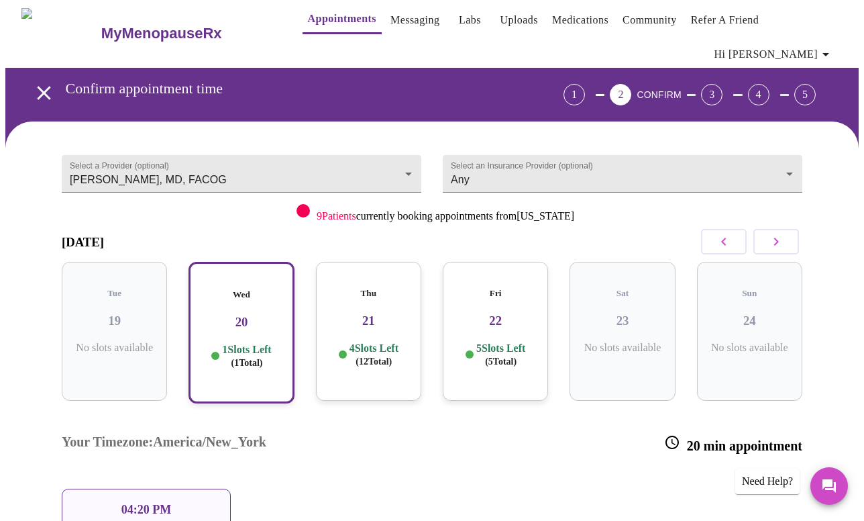
click at [380, 356] on span "( 12 Total)" at bounding box center [374, 361] width 36 height 10
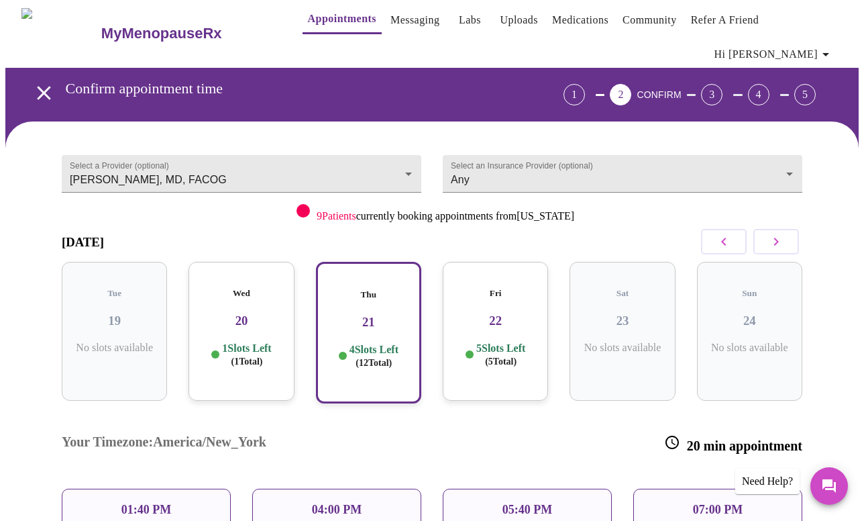
click at [245, 304] on div "Wed 20 1 Slots Left ( 1 Total)" at bounding box center [240, 331] width 105 height 139
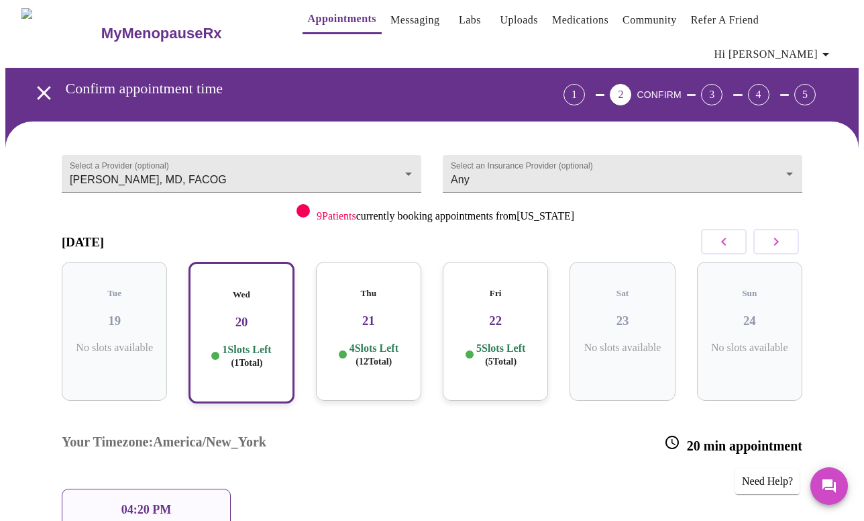
click at [358, 313] on h3 "21" at bounding box center [369, 320] width 84 height 15
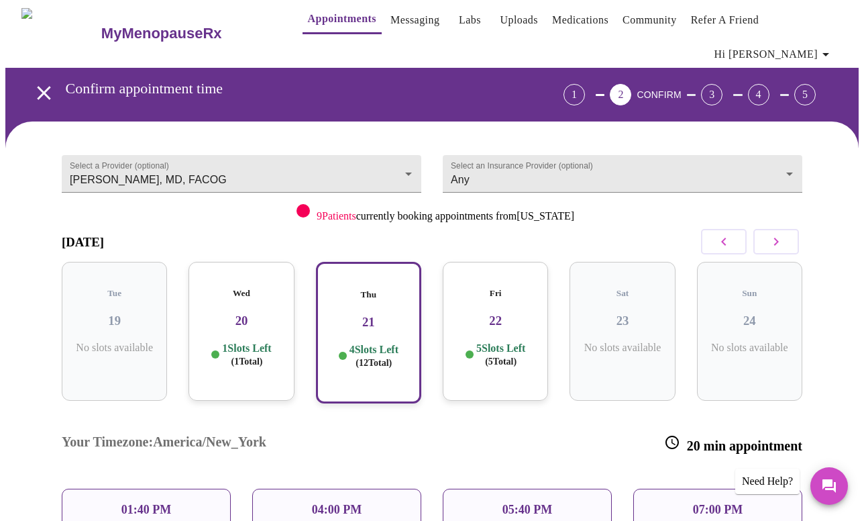
click at [174, 488] on div "01:40 PM" at bounding box center [146, 509] width 169 height 42
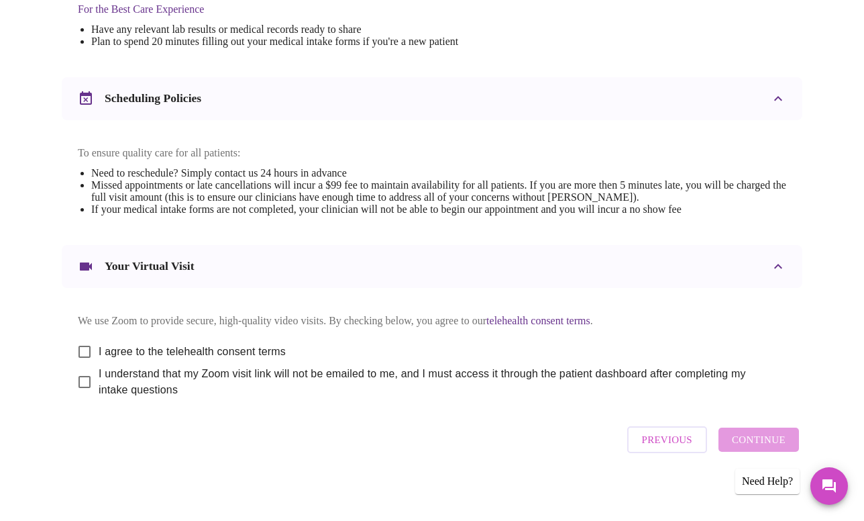
scroll to position [455, 0]
click at [78, 345] on input "I agree to the telehealth consent terms" at bounding box center [84, 352] width 28 height 28
checkbox input "true"
click at [80, 383] on input "I understand that my Zoom visit link will not be emailed to me, and I must acce…" at bounding box center [84, 382] width 28 height 28
checkbox input "true"
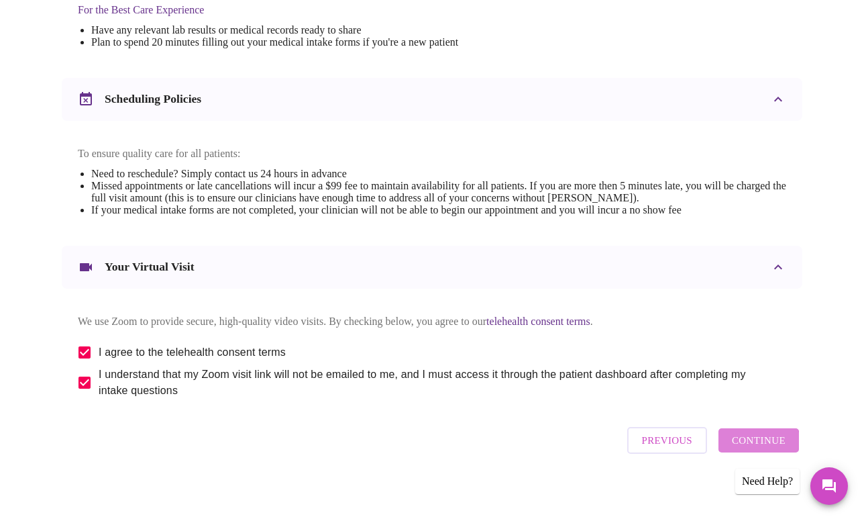
click at [759, 448] on span "Continue" at bounding box center [759, 439] width 54 height 17
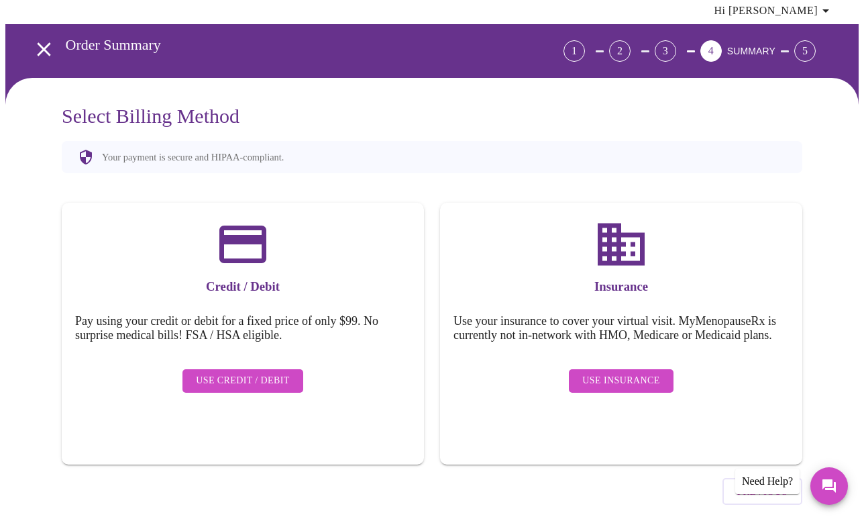
click at [260, 372] on span "Use Credit / Debit" at bounding box center [243, 380] width 94 height 17
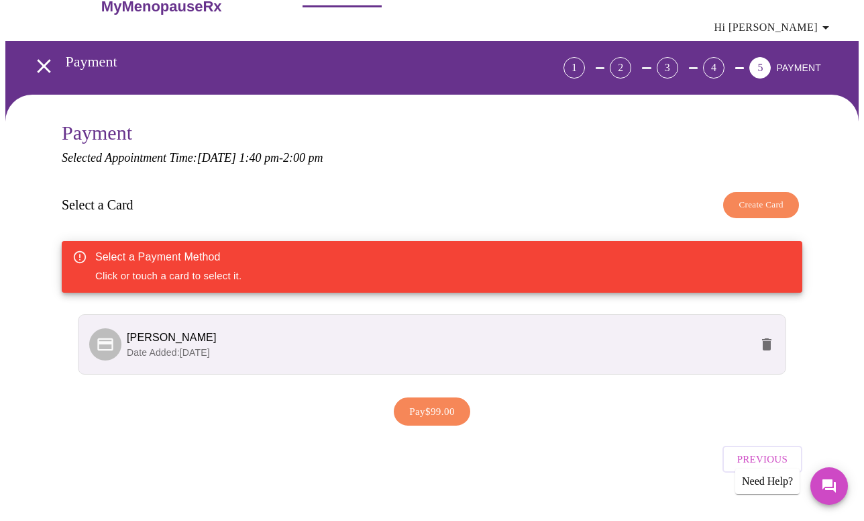
scroll to position [20, 0]
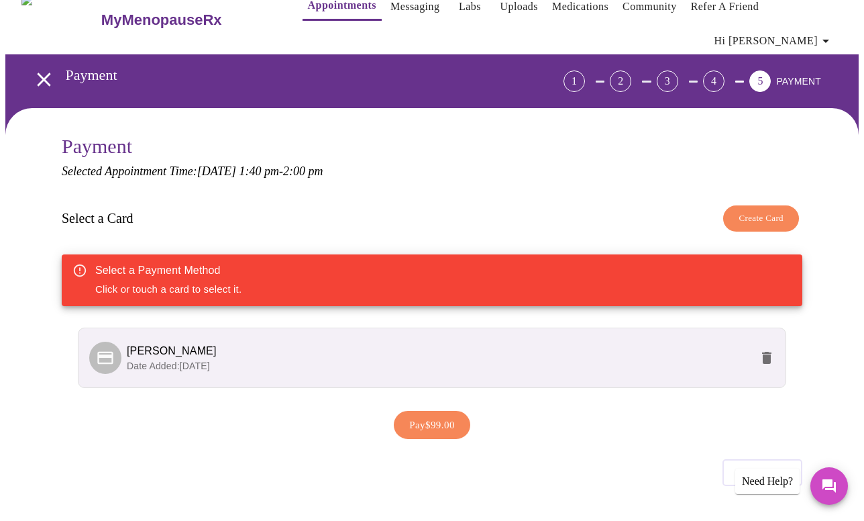
click at [250, 260] on div "Select a Payment Method Click or touch a card to select it." at bounding box center [432, 280] width 741 height 52
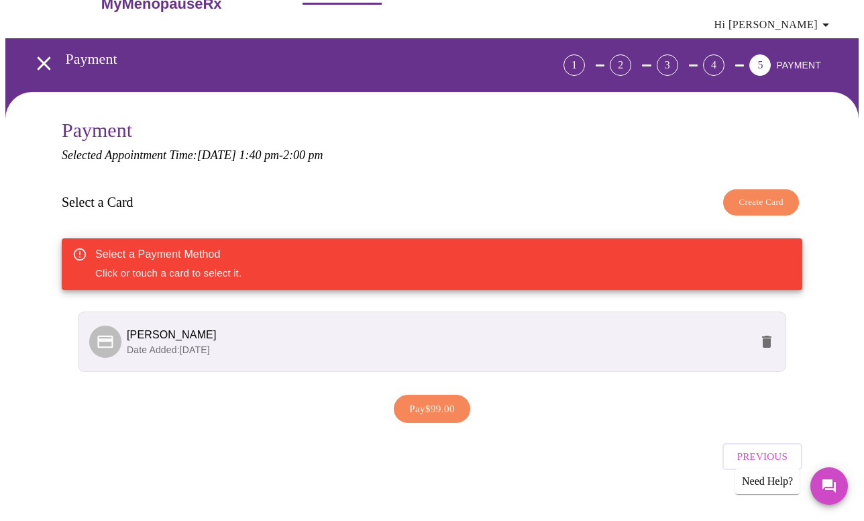
scroll to position [0, 0]
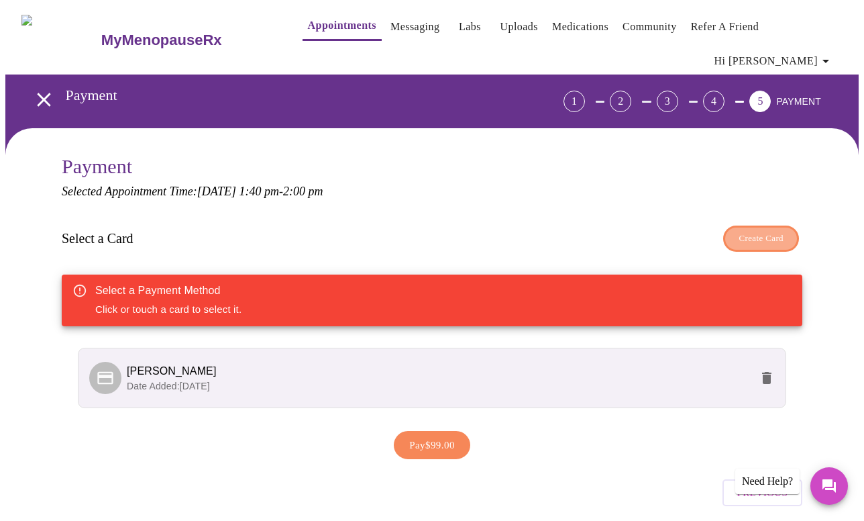
click at [765, 231] on span "Create Card" at bounding box center [761, 238] width 45 height 15
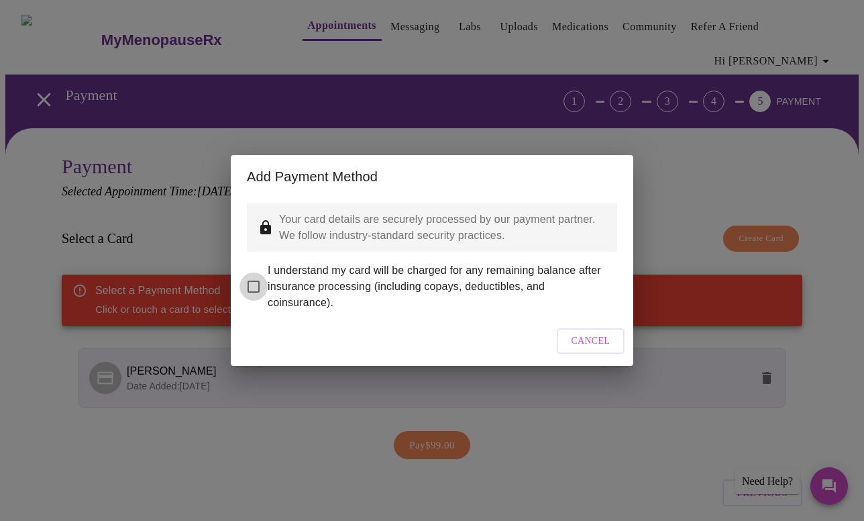
click at [251, 279] on input "I understand my card will be charged for any remaining balance after insurance …" at bounding box center [253, 286] width 28 height 28
checkbox input "true"
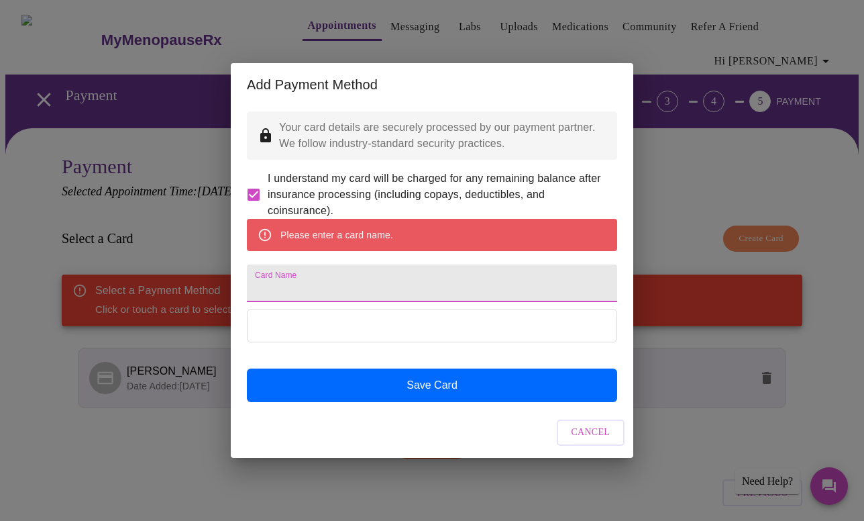
click at [373, 286] on input "Card Name" at bounding box center [432, 283] width 370 height 38
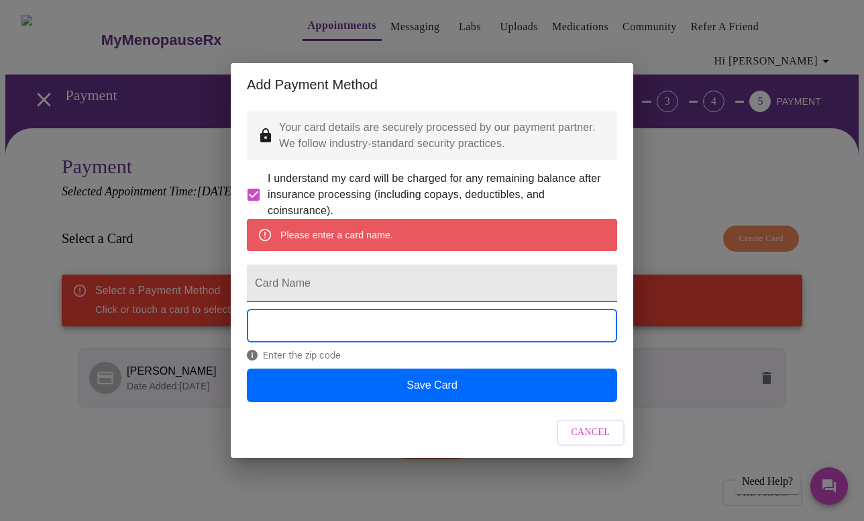
click at [356, 289] on input "Card Name" at bounding box center [432, 283] width 370 height 38
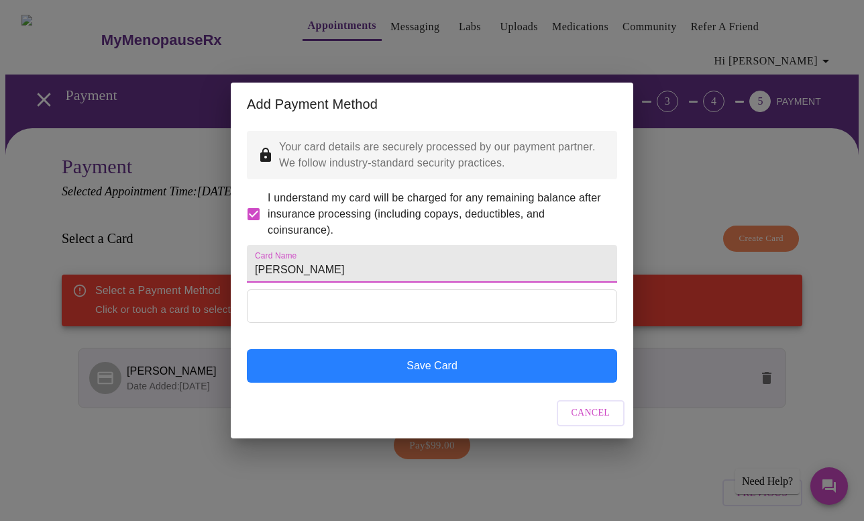
type input "[PERSON_NAME]"
click at [429, 382] on button "Save Card" at bounding box center [432, 366] width 370 height 34
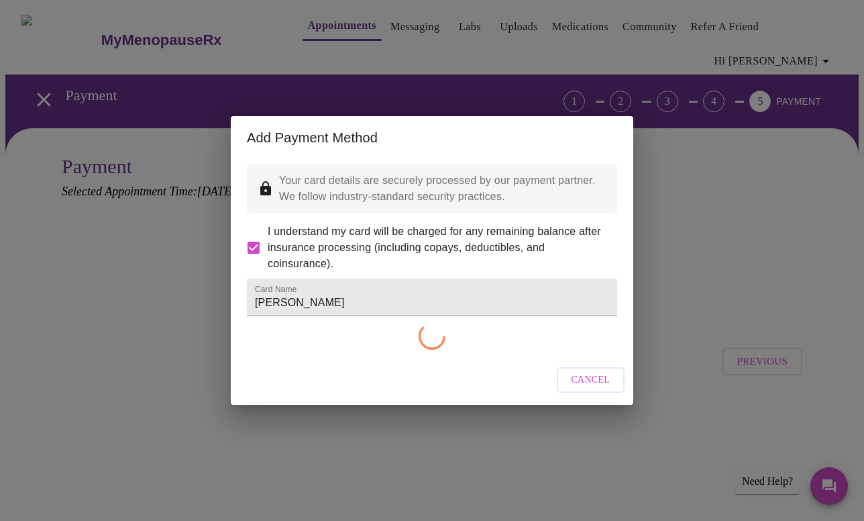
checkbox input "false"
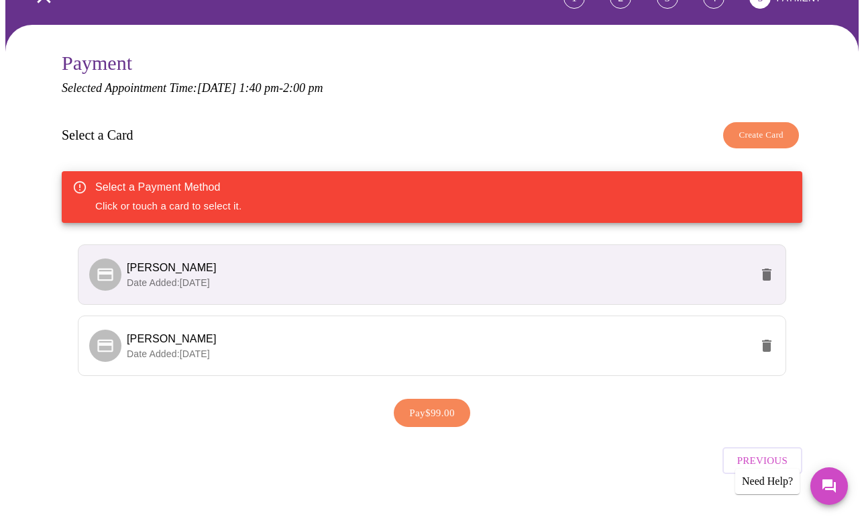
scroll to position [103, 0]
click at [439, 401] on button "Pay $99.00" at bounding box center [432, 413] width 76 height 28
